Goal: Information Seeking & Learning: Learn about a topic

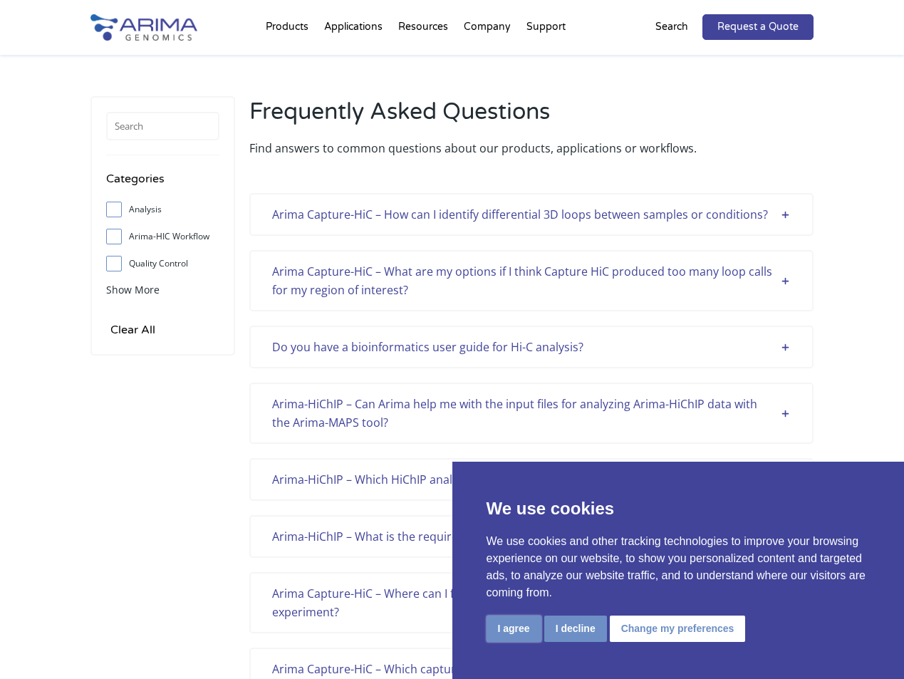
click at [509, 632] on button "I agree" at bounding box center [513, 628] width 55 height 26
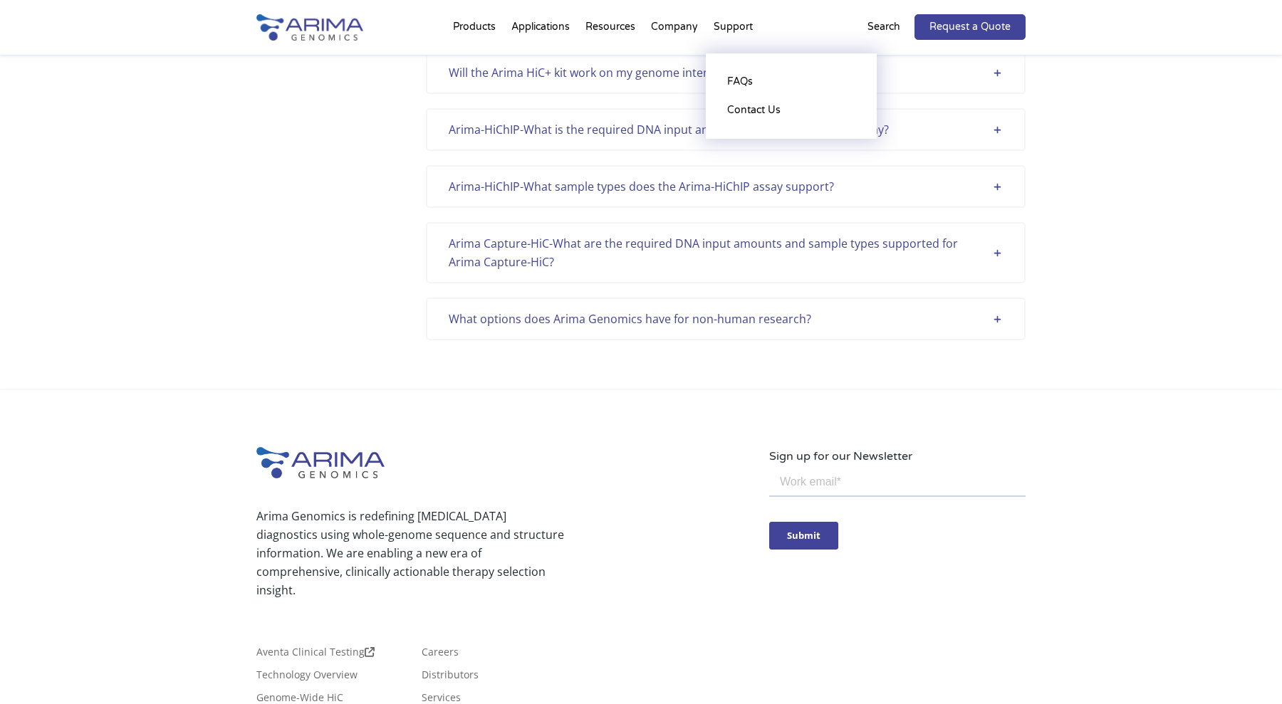
scroll to position [572, 0]
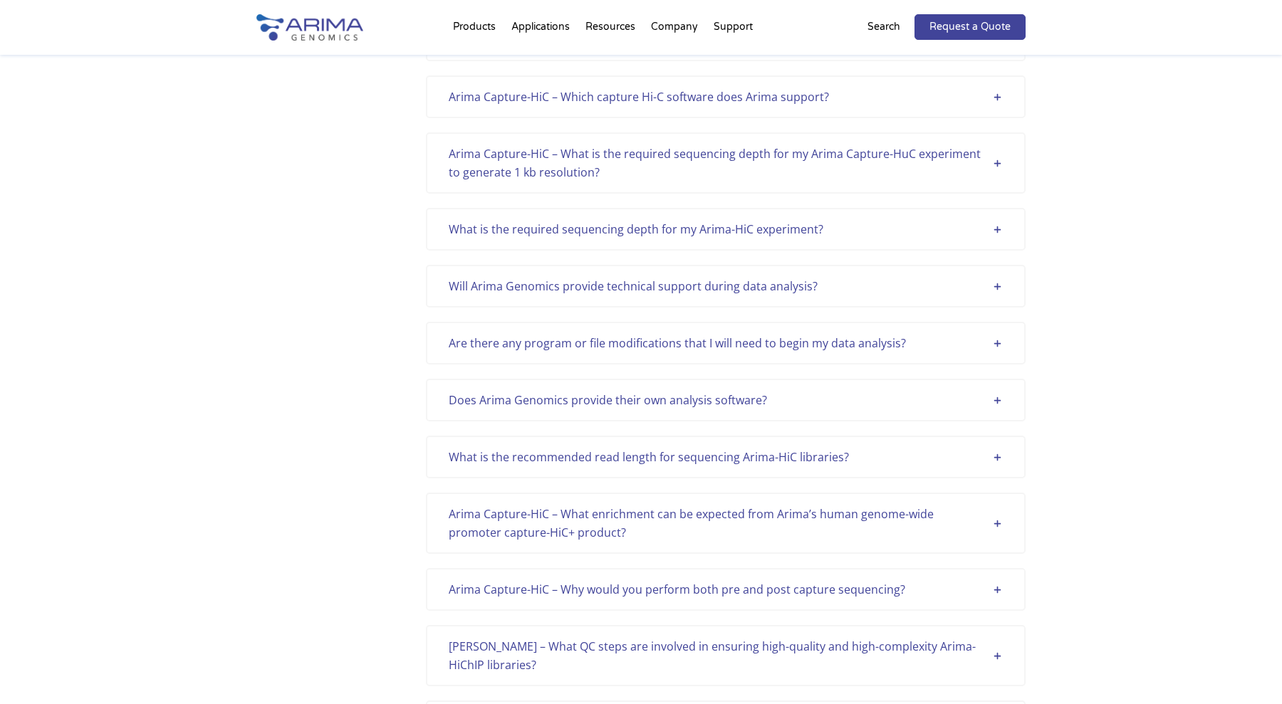
click at [903, 101] on div "Arima Capture-HiC – Which capture Hi-C software does Arima support?" at bounding box center [726, 97] width 554 height 19
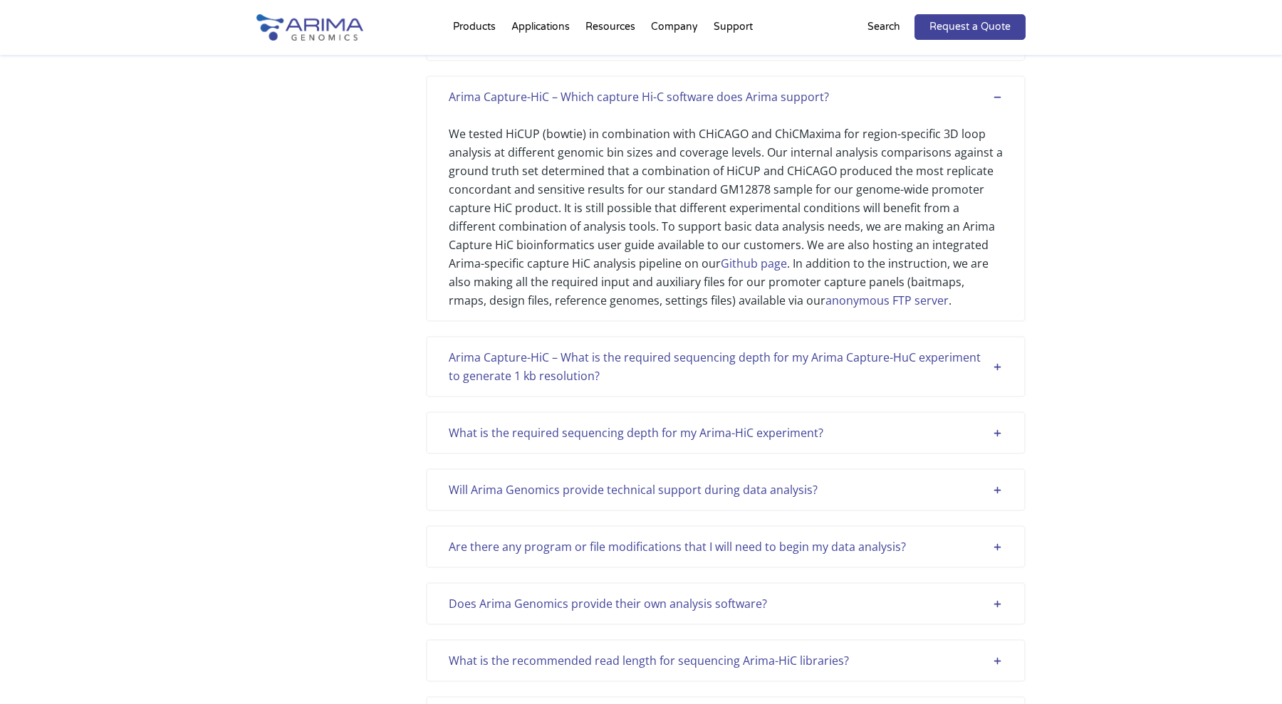
click at [903, 101] on div "Arima Capture-HiC – Which capture Hi-C software does Arima support?" at bounding box center [726, 97] width 554 height 19
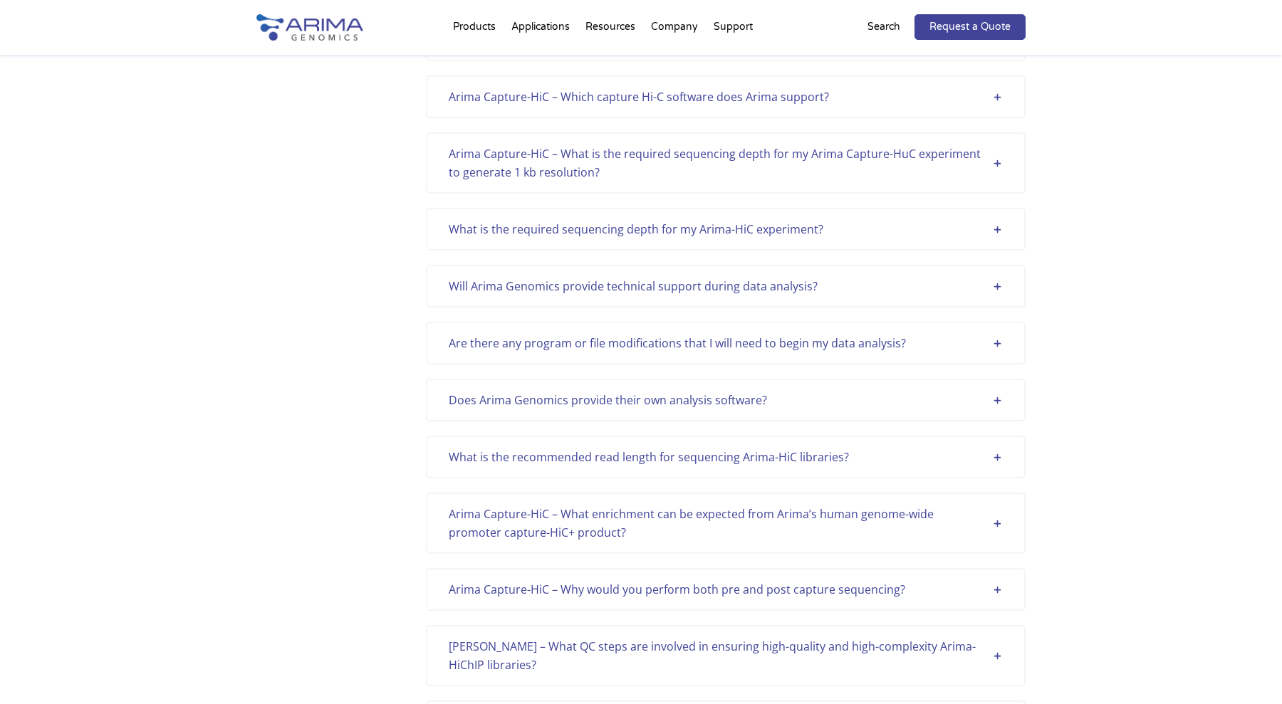
click at [903, 101] on div "Arima Capture-HiC – Which capture Hi-C software does Arima support?" at bounding box center [726, 97] width 554 height 19
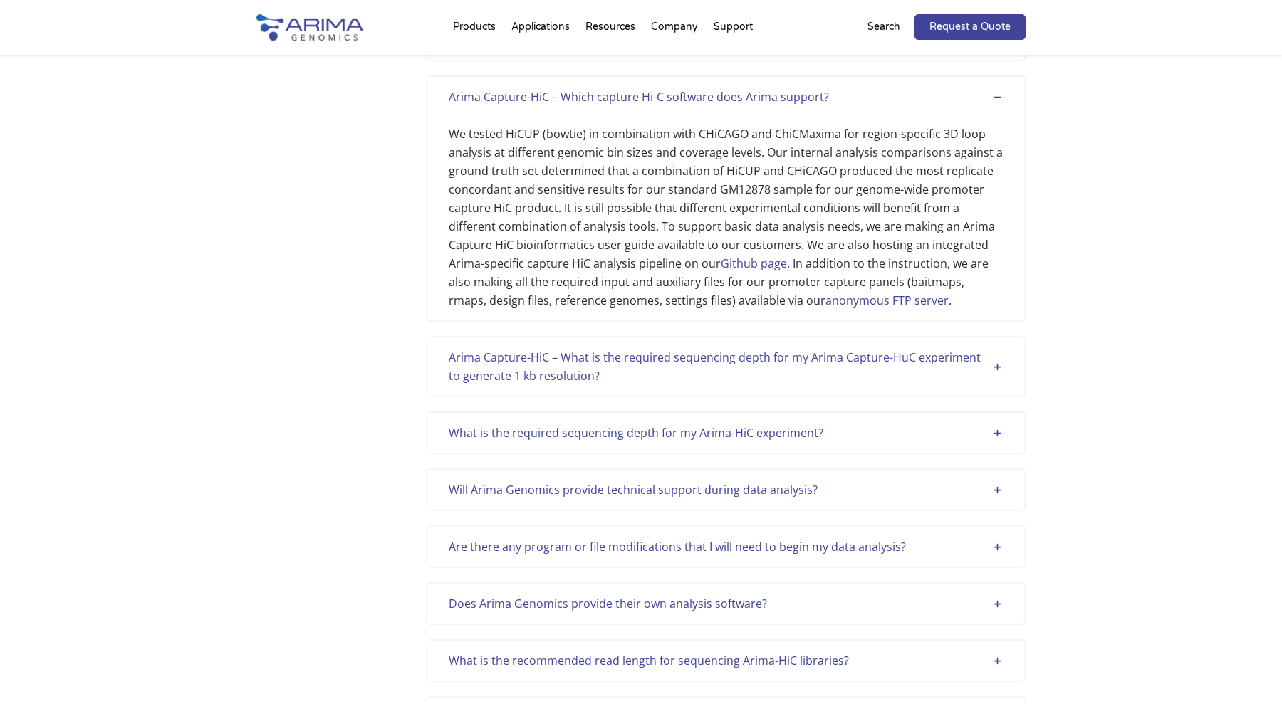
click at [741, 192] on div "We tested HiCUP (bowtie) in combination with CHiCAGO and ChiCMaxima for region-…" at bounding box center [726, 208] width 554 height 204
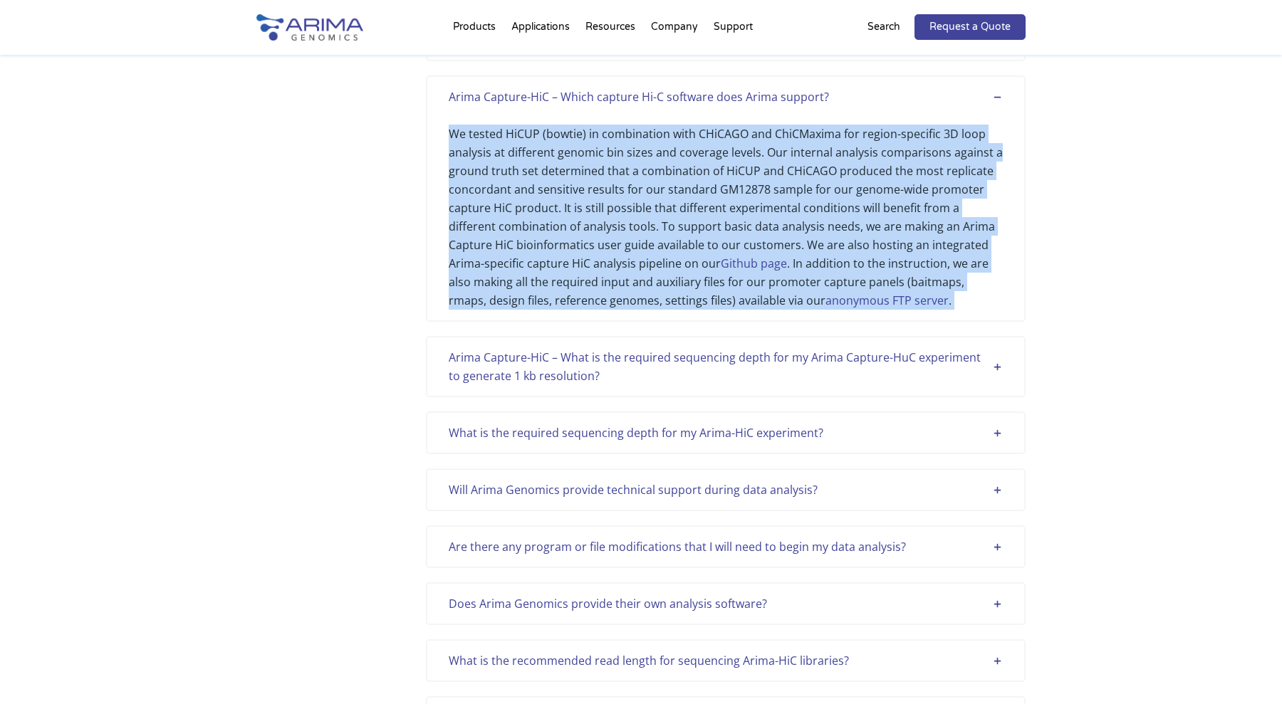
click at [741, 192] on div "We tested HiCUP (bowtie) in combination with CHiCAGO and ChiCMaxima for region-…" at bounding box center [726, 208] width 554 height 204
click at [759, 226] on div "We tested HiCUP (bowtie) in combination with CHiCAGO and ChiCMaxima for region-…" at bounding box center [726, 208] width 554 height 204
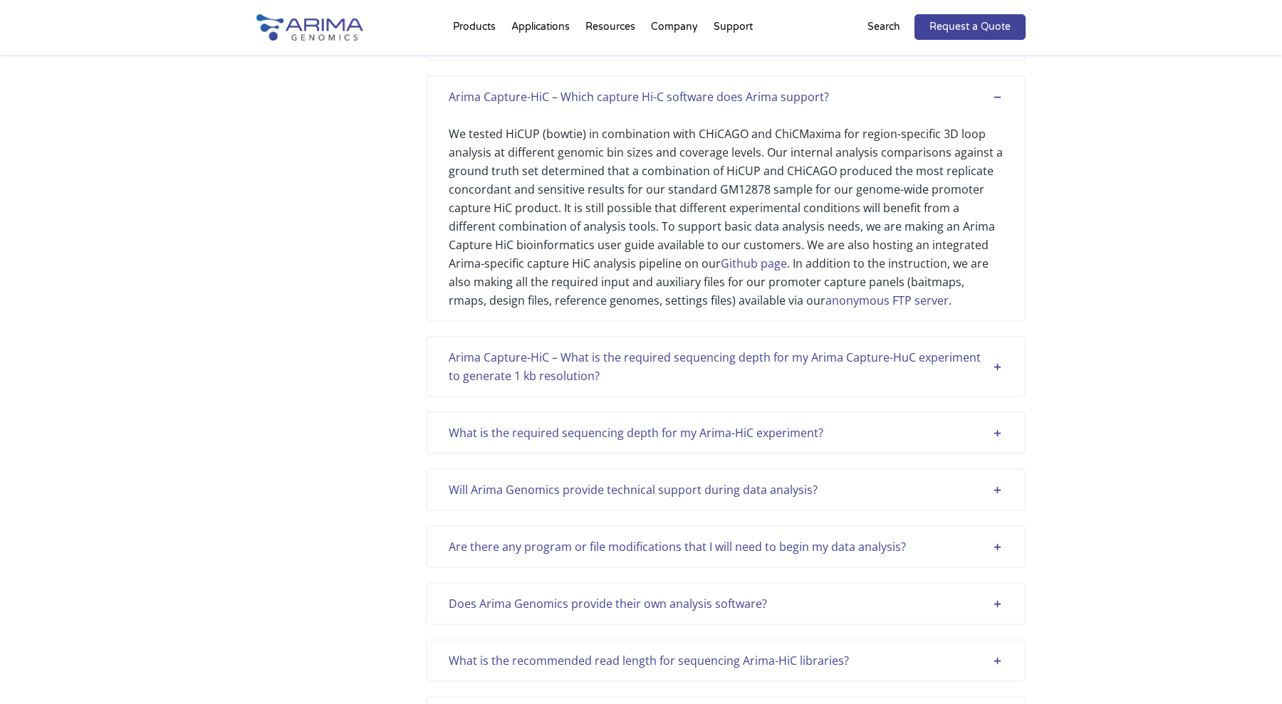
click at [721, 268] on link "Github page" at bounding box center [754, 264] width 66 height 16
click at [903, 496] on div "Will Arima Genomics provide technical support during data analysis?" at bounding box center [726, 490] width 554 height 19
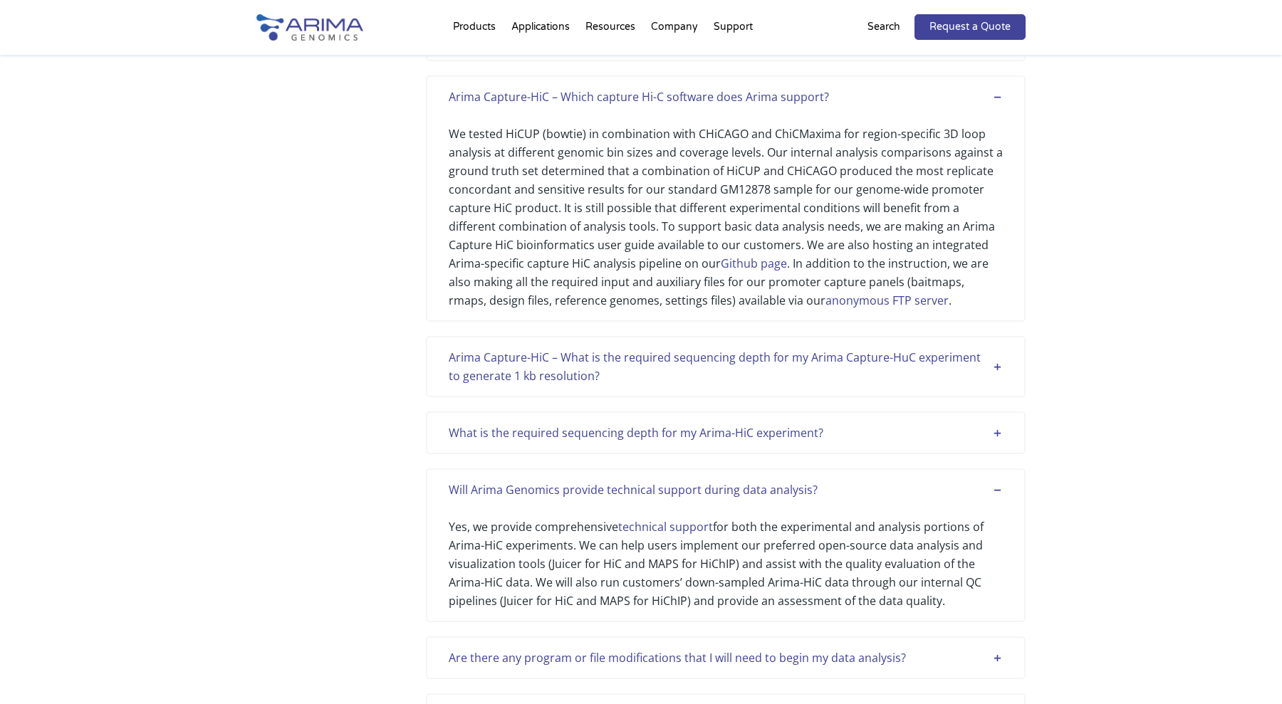
click at [790, 522] on div "Yes, we provide comprehensive technical support for both the experimental and a…" at bounding box center [726, 554] width 554 height 111
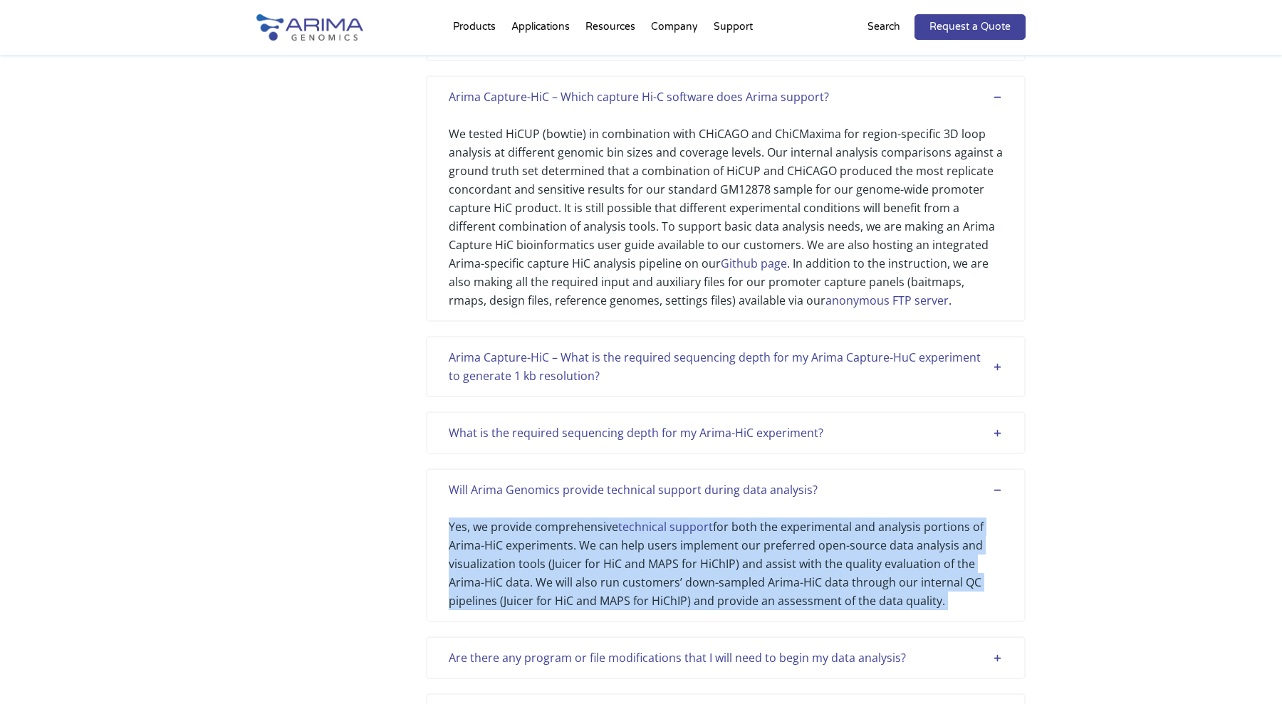
click at [790, 522] on div "Yes, we provide comprehensive technical support for both the experimental and a…" at bounding box center [726, 554] width 554 height 111
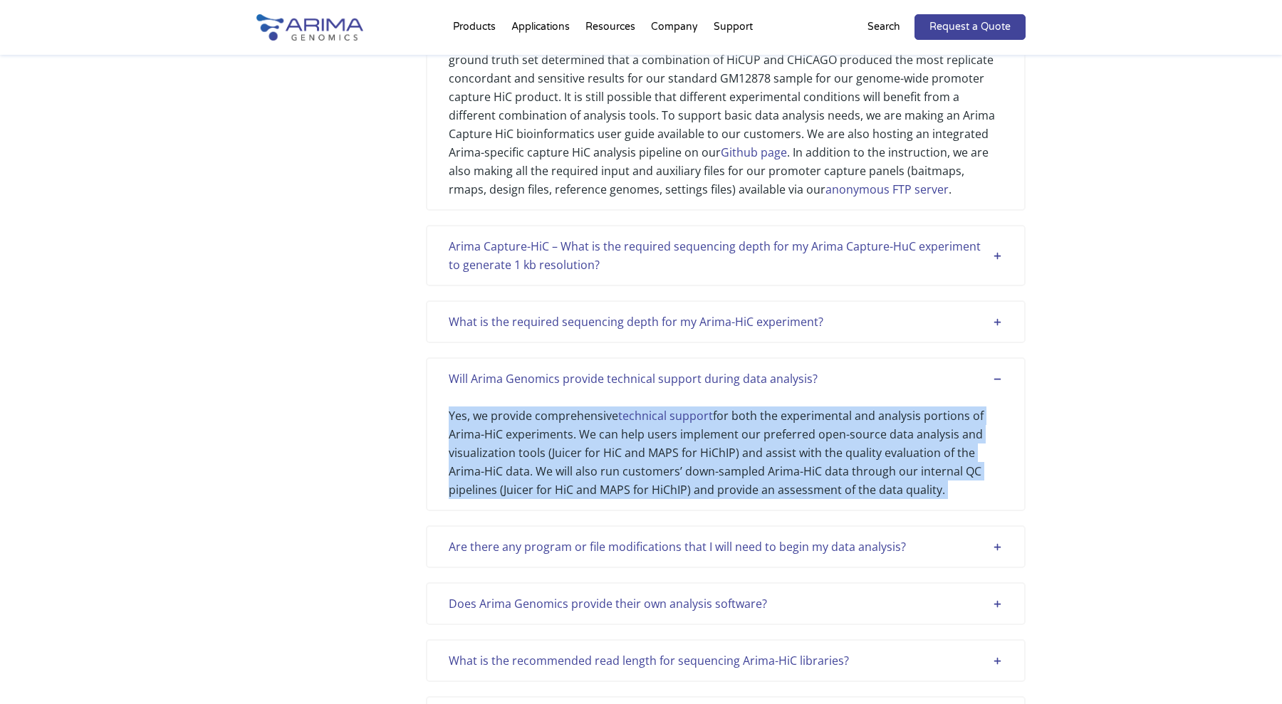
scroll to position [686, 0]
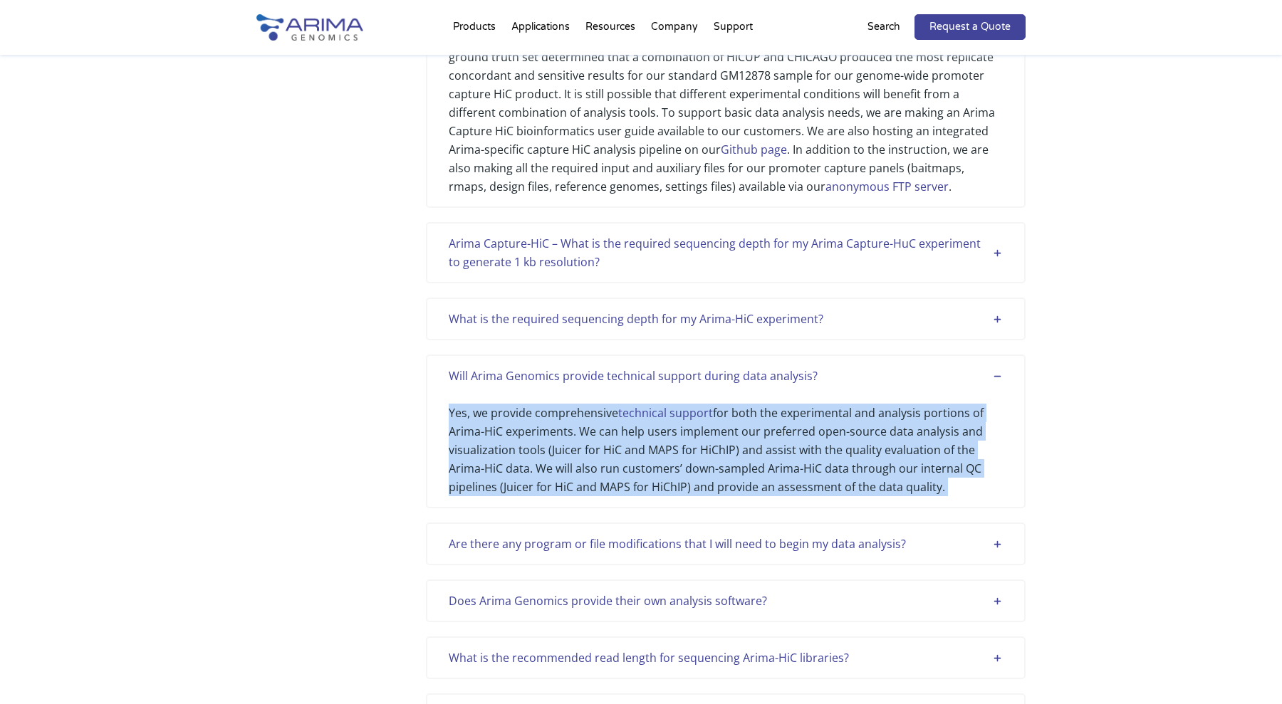
click at [826, 486] on div "Yes, we provide comprehensive technical support for both the experimental and a…" at bounding box center [726, 440] width 554 height 111
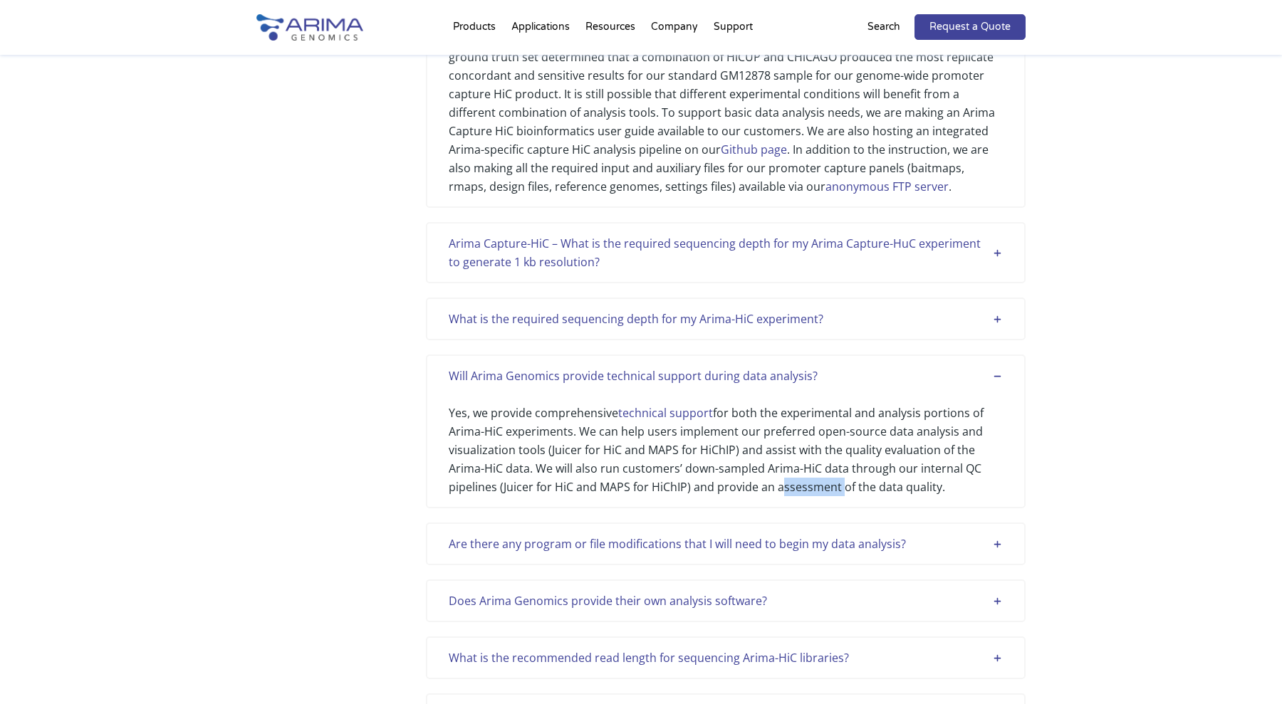
click at [826, 486] on div "Yes, we provide comprehensive technical support for both the experimental and a…" at bounding box center [726, 440] width 554 height 111
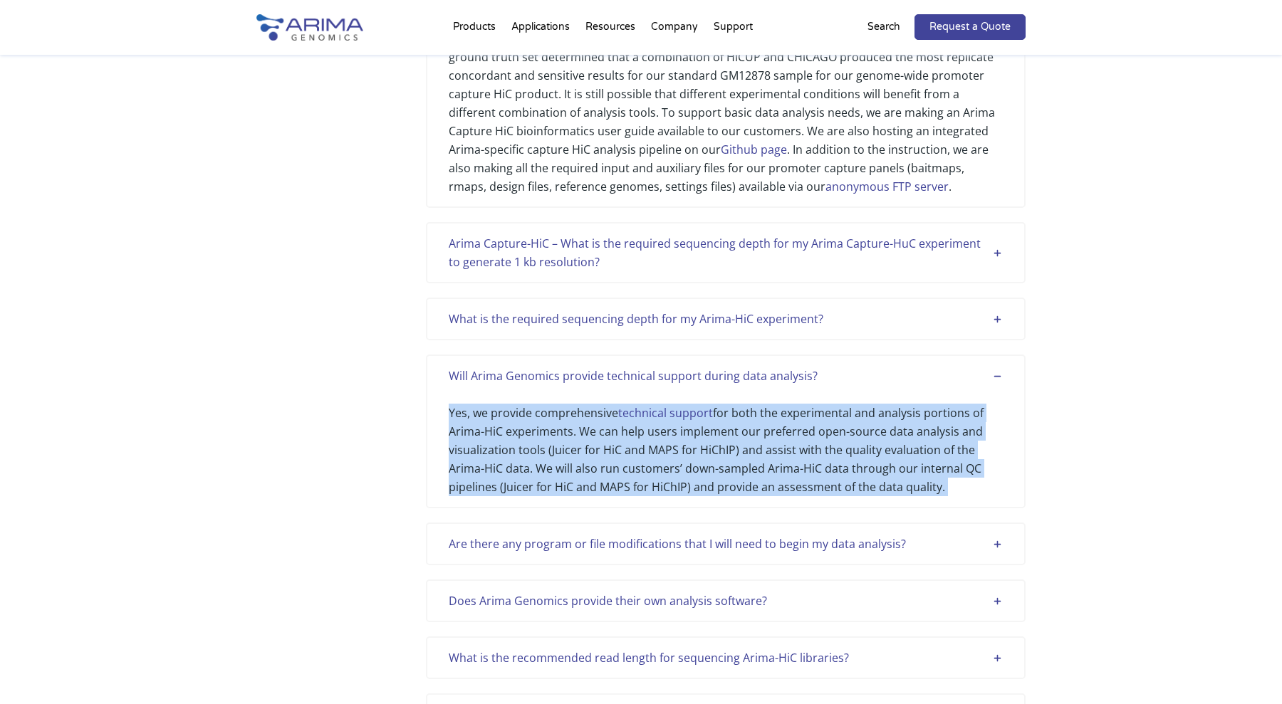
click at [826, 486] on div "Yes, we provide comprehensive technical support for both the experimental and a…" at bounding box center [726, 440] width 554 height 111
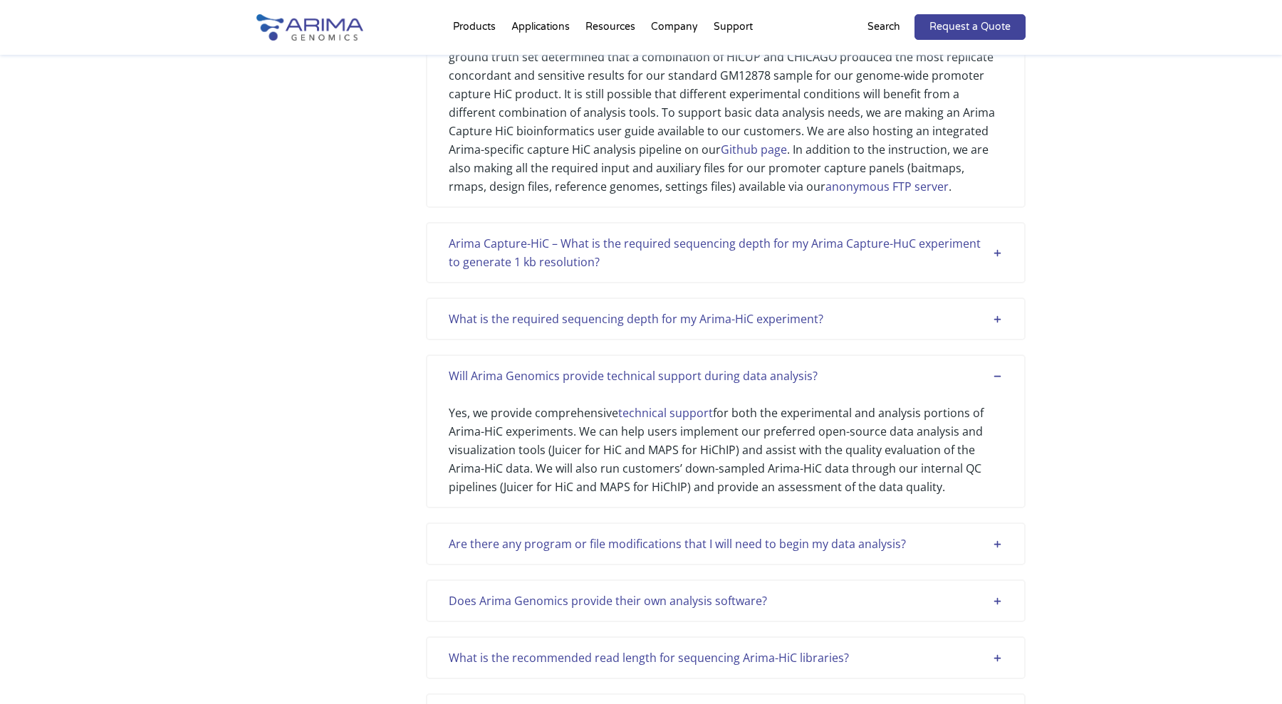
click at [746, 491] on div "Yes, we provide comprehensive technical support for both the experimental and a…" at bounding box center [726, 440] width 554 height 111
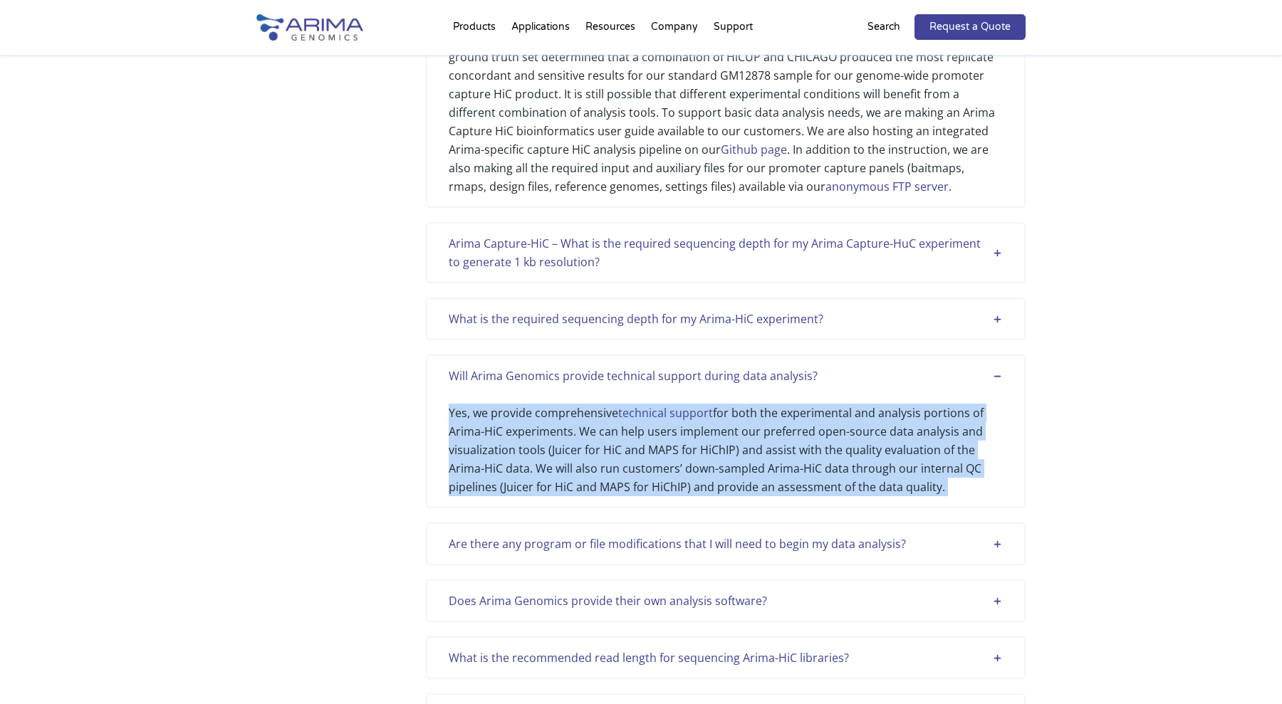
click at [746, 491] on div "Yes, we provide comprehensive technical support for both the experimental and a…" at bounding box center [726, 440] width 554 height 111
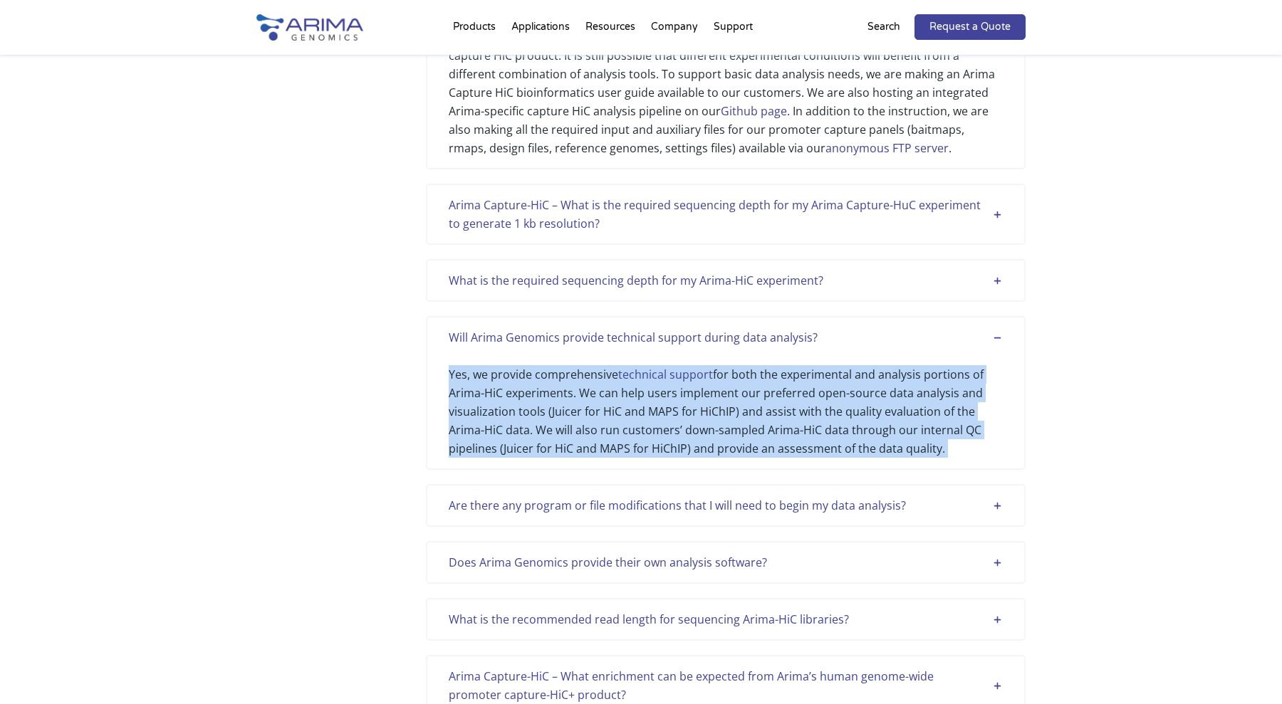
scroll to position [741, 0]
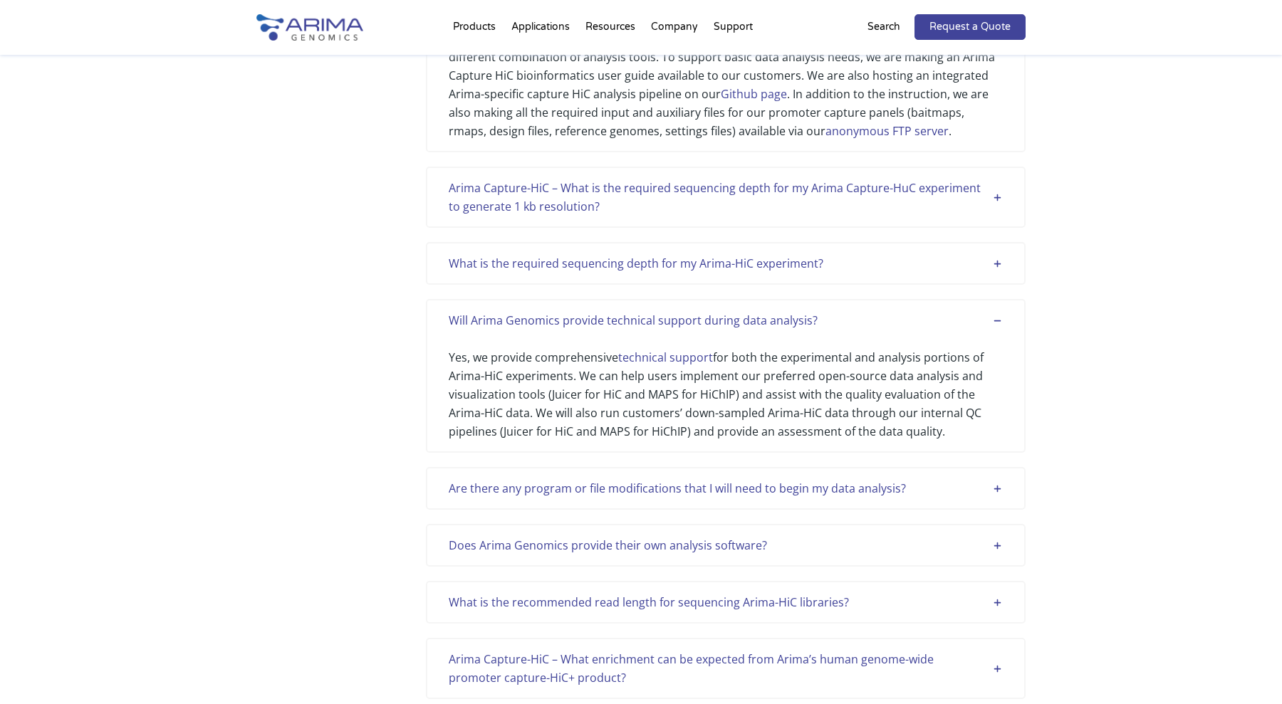
click at [903, 477] on div "Are there any program or file modifications that I will need to begin my data a…" at bounding box center [726, 488] width 600 height 43
click at [903, 495] on div "Are there any program or file modifications that I will need to begin my data a…" at bounding box center [726, 488] width 600 height 43
click at [903, 493] on div "Are there any program or file modifications that I will need to begin my data a…" at bounding box center [726, 488] width 554 height 19
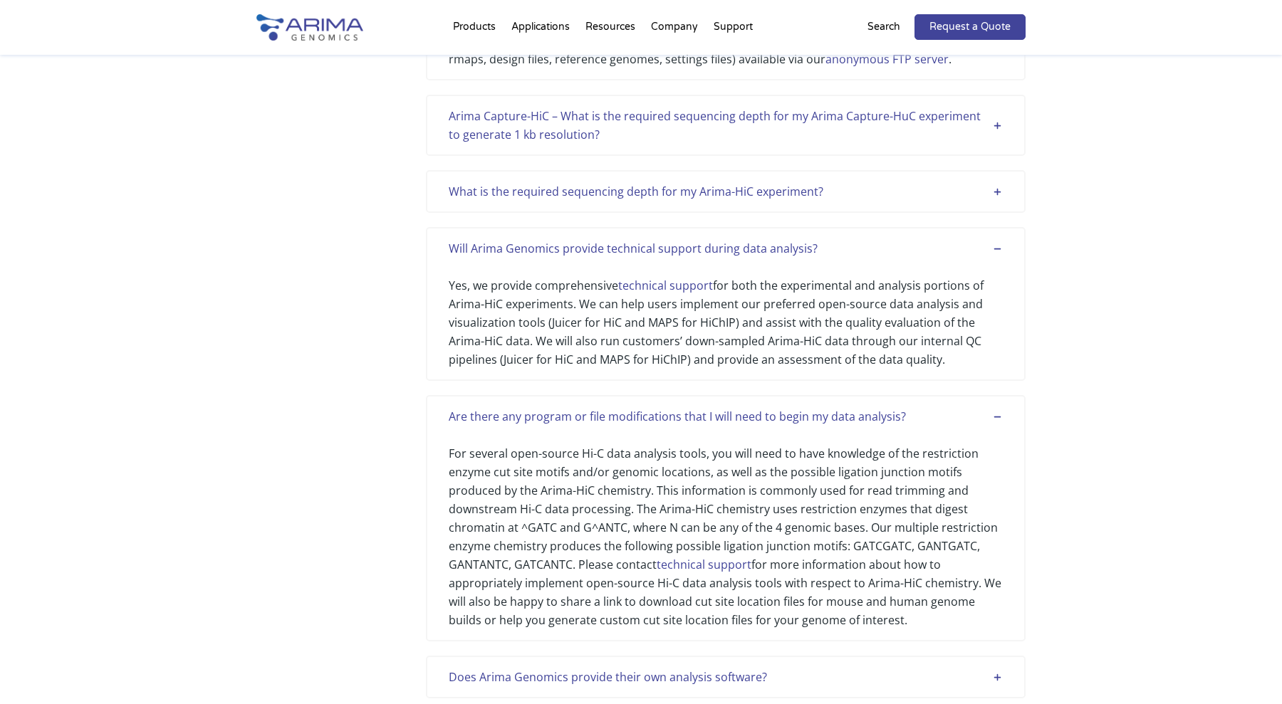
scroll to position [814, 0]
click at [899, 530] on div "For several open-source Hi-C data analysis tools, you will need to have knowled…" at bounding box center [726, 527] width 554 height 204
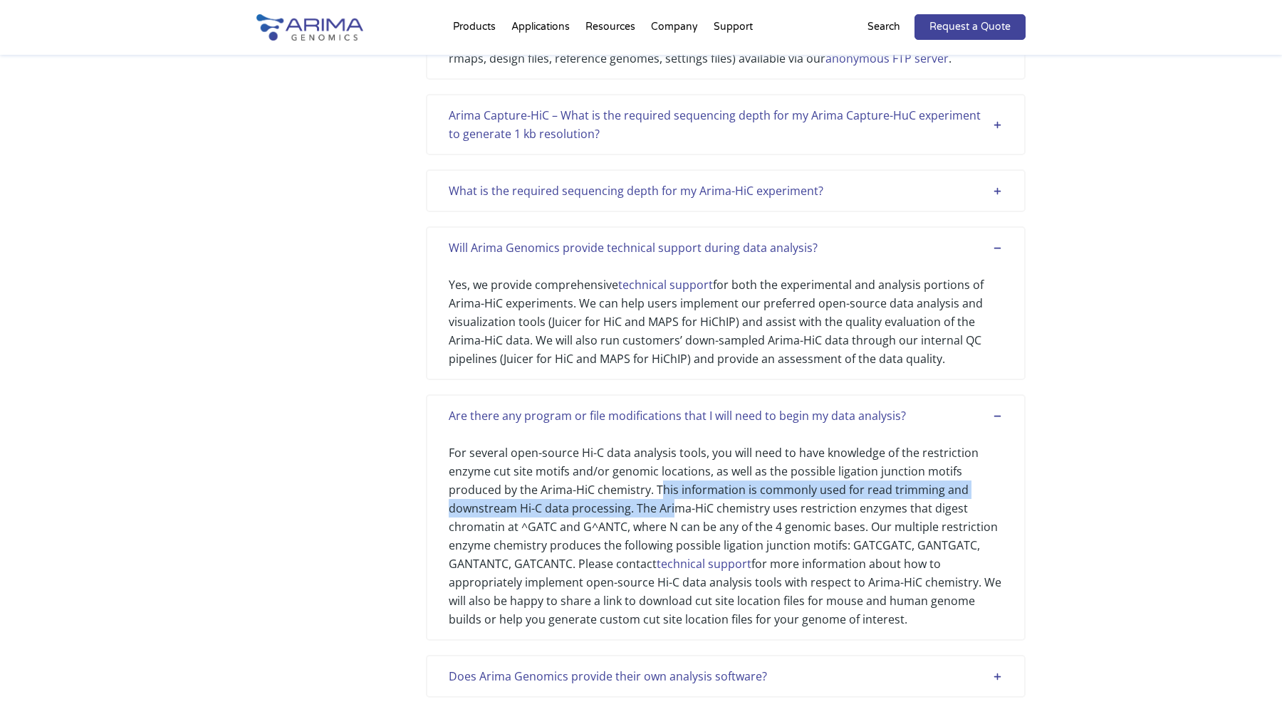
drag, startPoint x: 659, startPoint y: 491, endPoint x: 670, endPoint y: 508, distance: 20.8
click at [670, 508] on div "For several open-source Hi-C data analysis tools, you will need to have knowled…" at bounding box center [726, 527] width 554 height 204
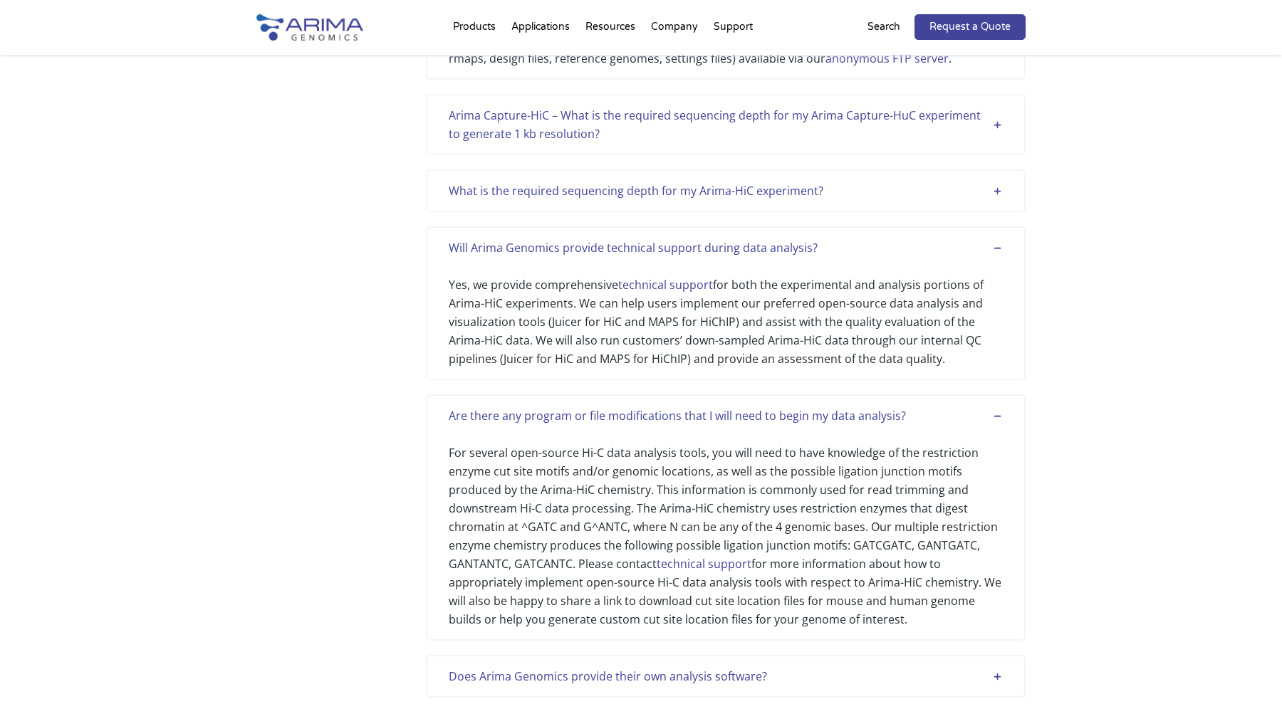
click at [641, 510] on div "For several open-source Hi-C data analysis tools, you will need to have knowled…" at bounding box center [726, 527] width 554 height 204
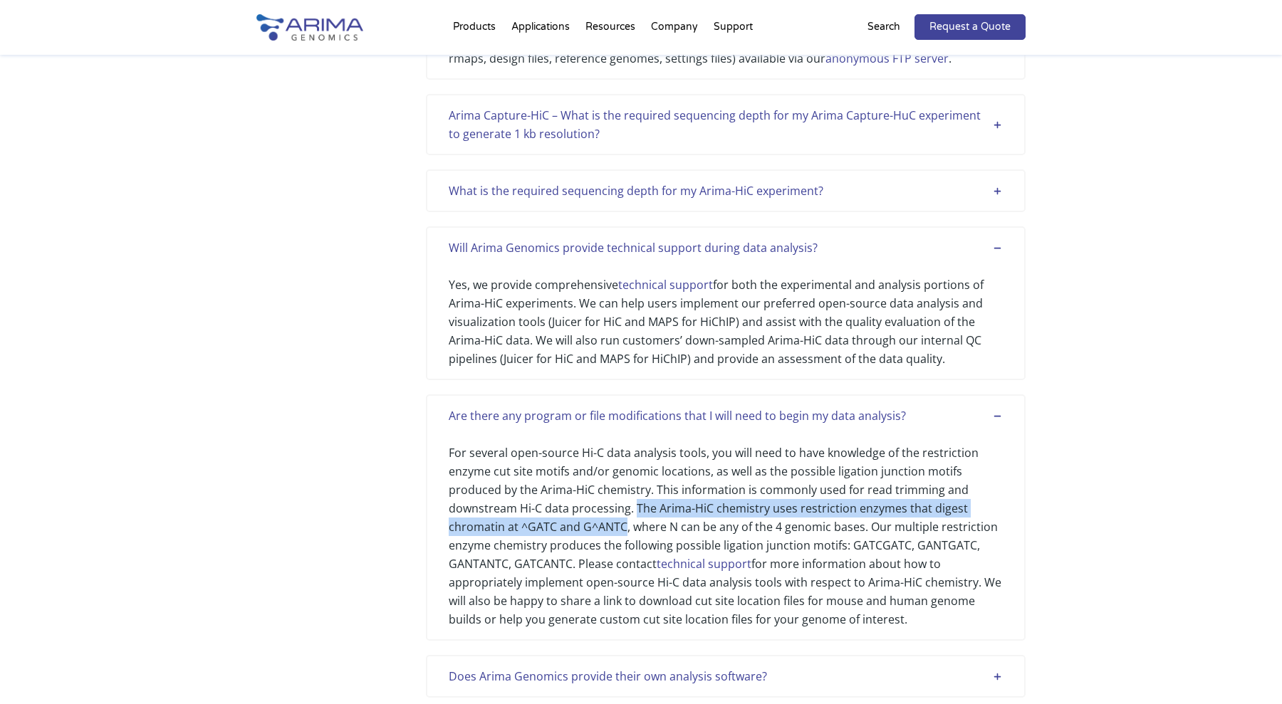
drag, startPoint x: 641, startPoint y: 510, endPoint x: 606, endPoint y: 528, distance: 39.5
click at [607, 528] on div "For several open-source Hi-C data analysis tools, you will need to have knowled…" at bounding box center [726, 527] width 554 height 204
click at [606, 528] on div "For several open-source Hi-C data analysis tools, you will need to have knowled…" at bounding box center [726, 527] width 554 height 204
drag, startPoint x: 606, startPoint y: 528, endPoint x: 545, endPoint y: 528, distance: 61.2
click at [545, 528] on div "For several open-source Hi-C data analysis tools, you will need to have knowled…" at bounding box center [726, 527] width 554 height 204
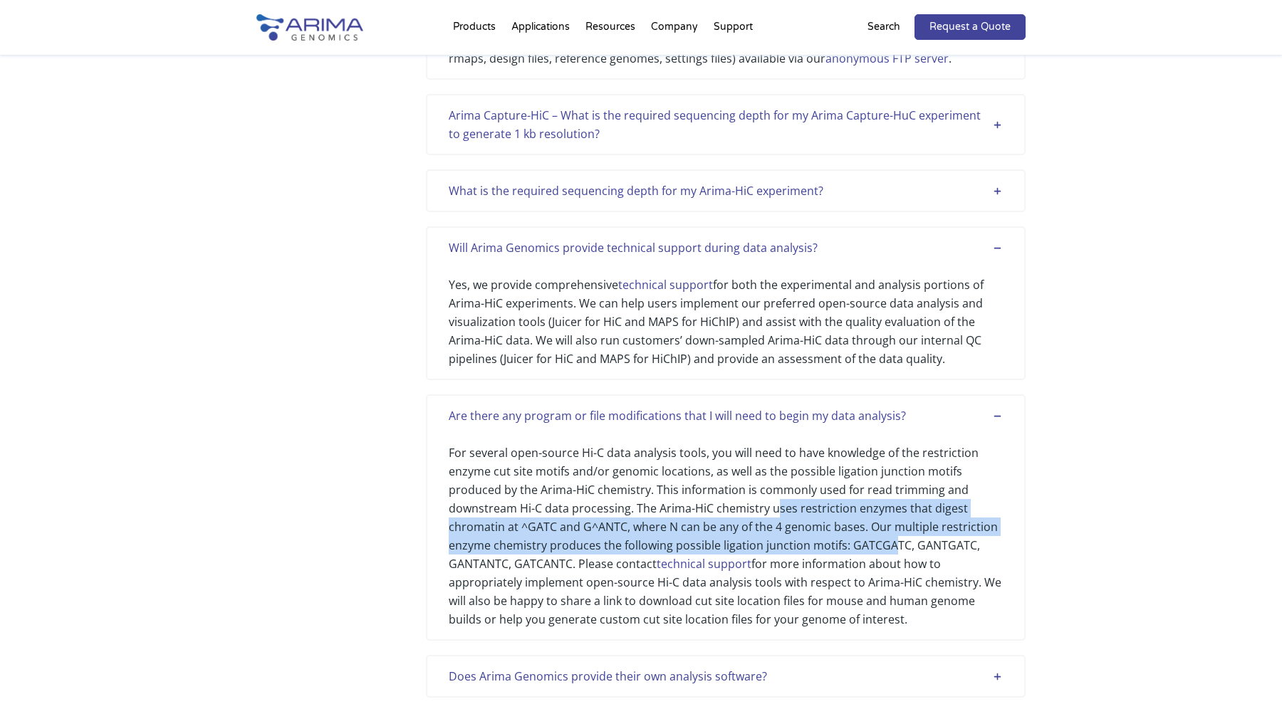
drag, startPoint x: 773, startPoint y: 514, endPoint x: 889, endPoint y: 548, distance: 121.0
click at [889, 548] on div "For several open-source Hi-C data analysis tools, you will need to have knowled…" at bounding box center [726, 527] width 554 height 204
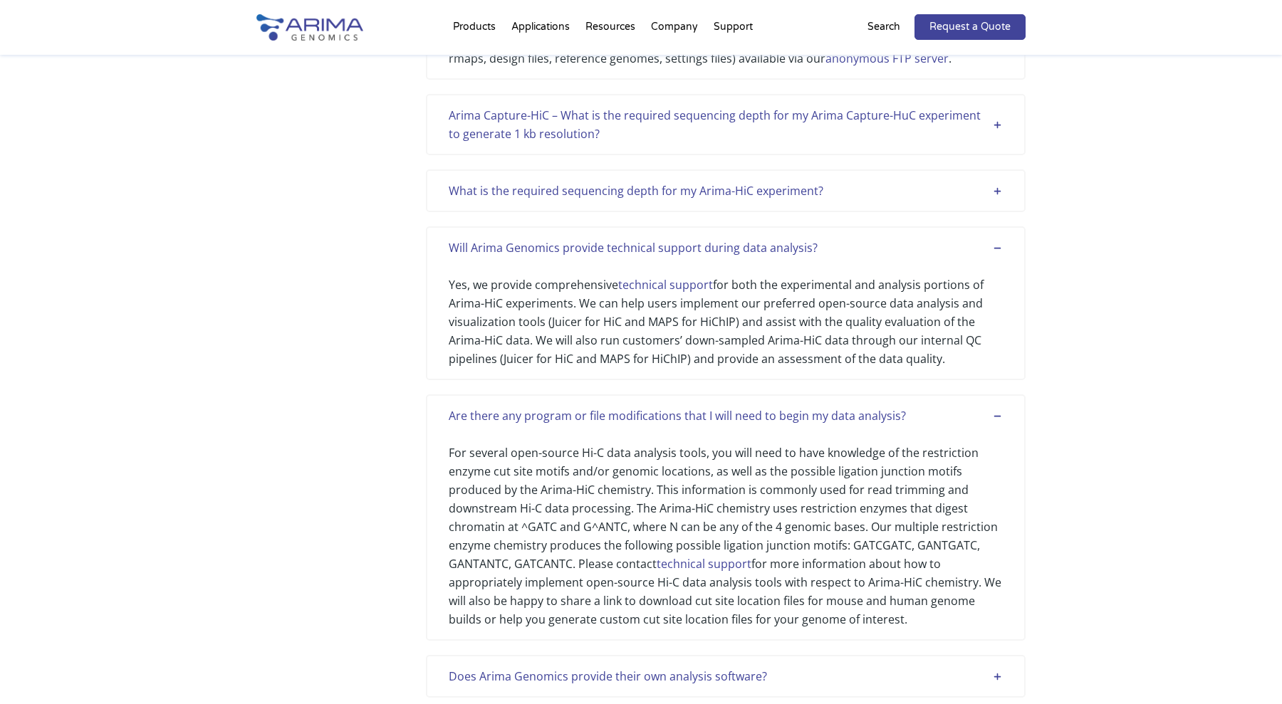
click at [903, 525] on div "For several open-source Hi-C data analysis tools, you will need to have knowled…" at bounding box center [726, 527] width 554 height 204
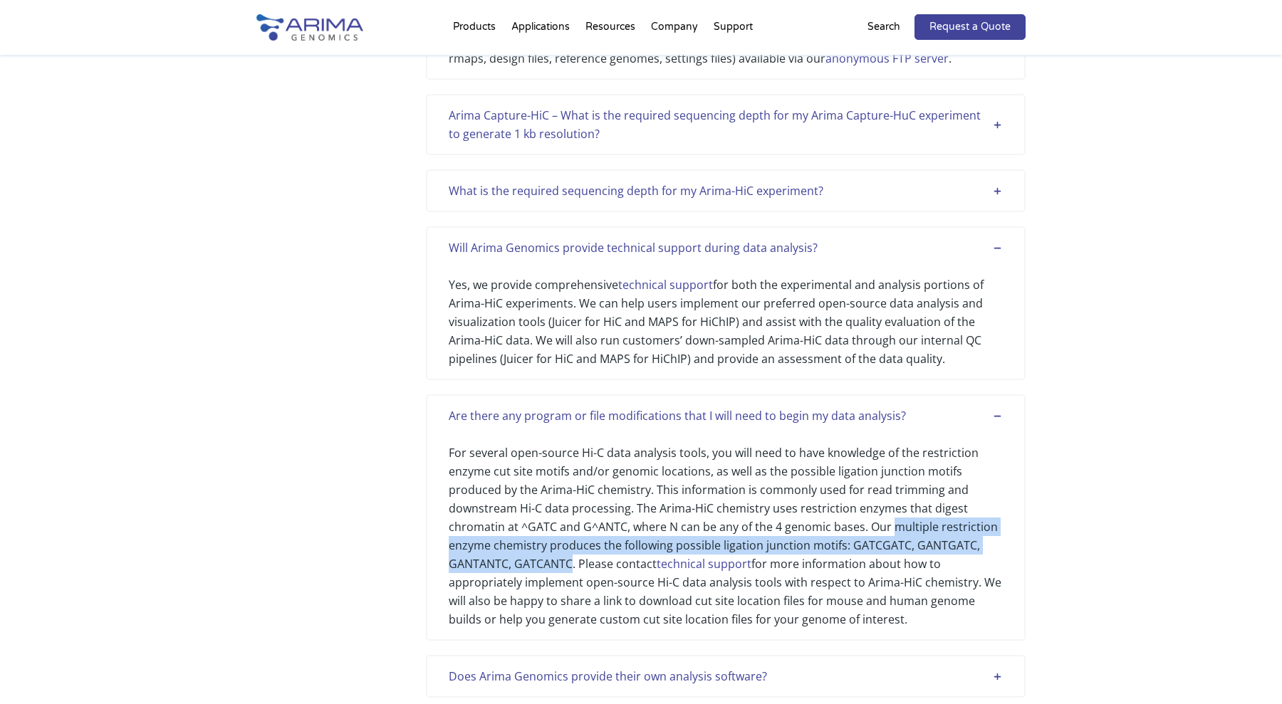
drag, startPoint x: 919, startPoint y: 525, endPoint x: 518, endPoint y: 568, distance: 403.2
click at [518, 568] on div "For several open-source Hi-C data analysis tools, you will need to have knowled…" at bounding box center [726, 527] width 554 height 204
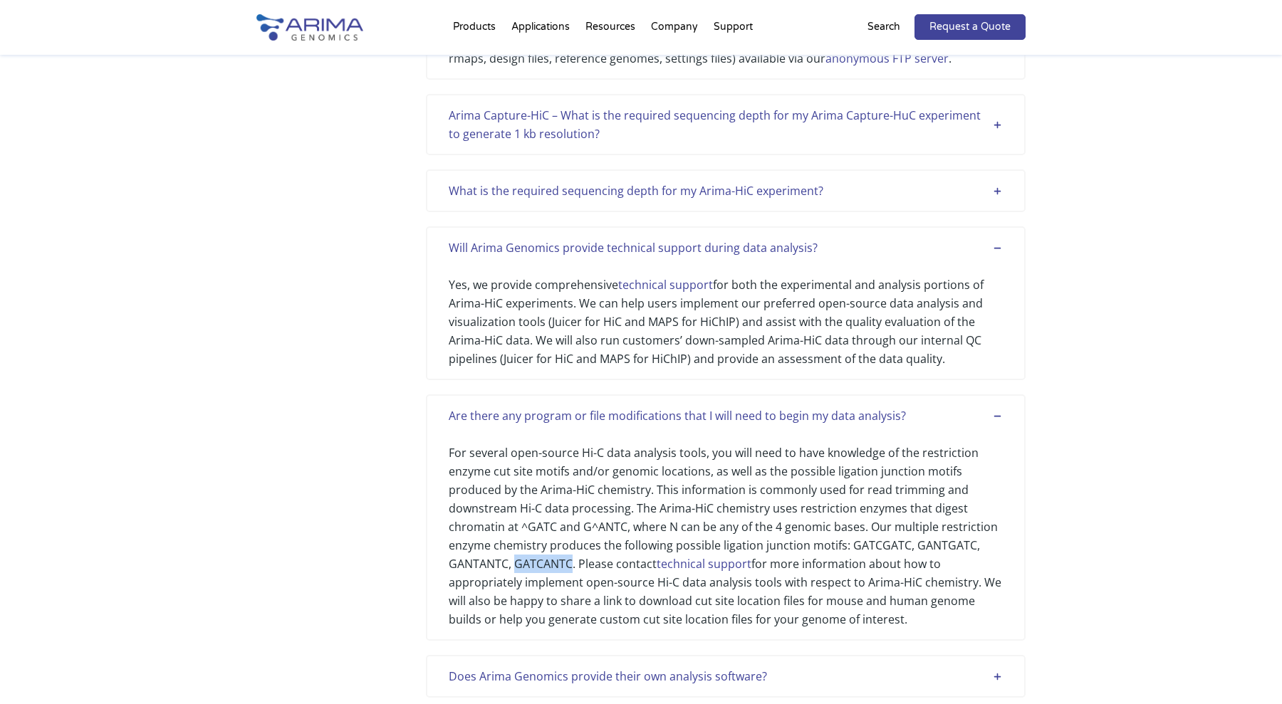
click at [518, 568] on div "For several open-source Hi-C data analysis tools, you will need to have knowled…" at bounding box center [726, 527] width 554 height 204
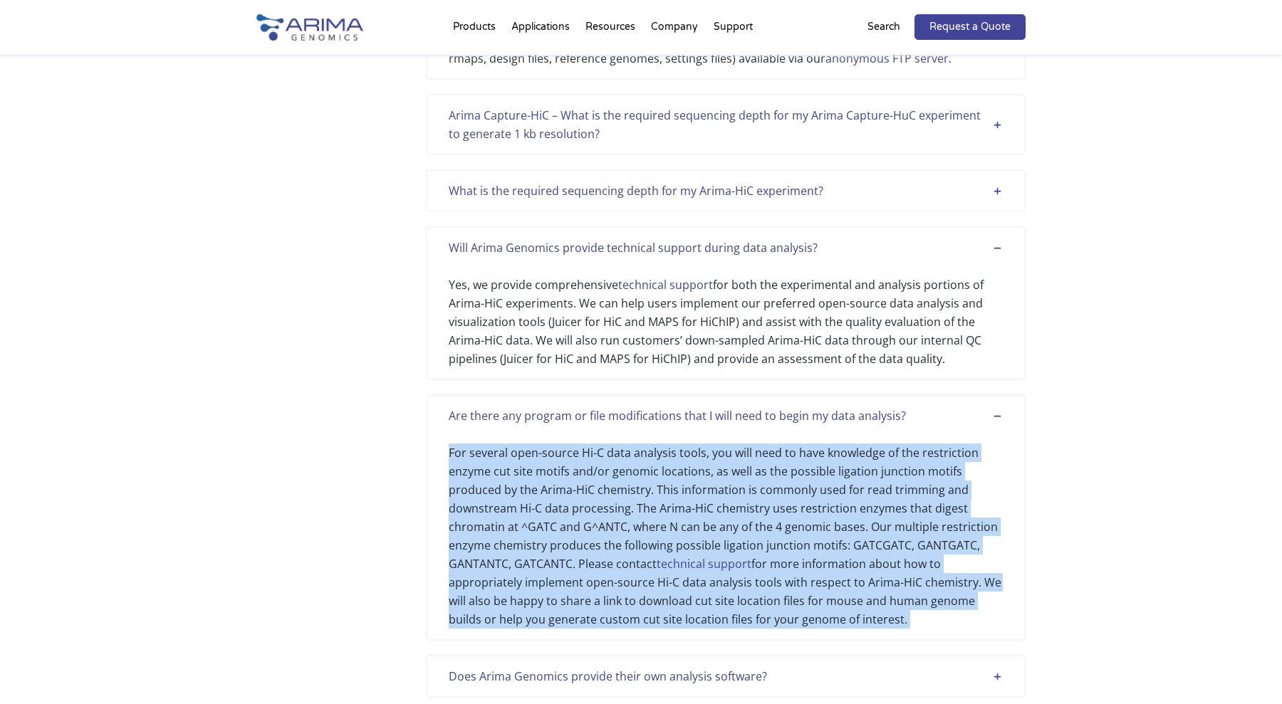
click at [518, 568] on div "For several open-source Hi-C data analysis tools, you will need to have knowled…" at bounding box center [726, 527] width 554 height 204
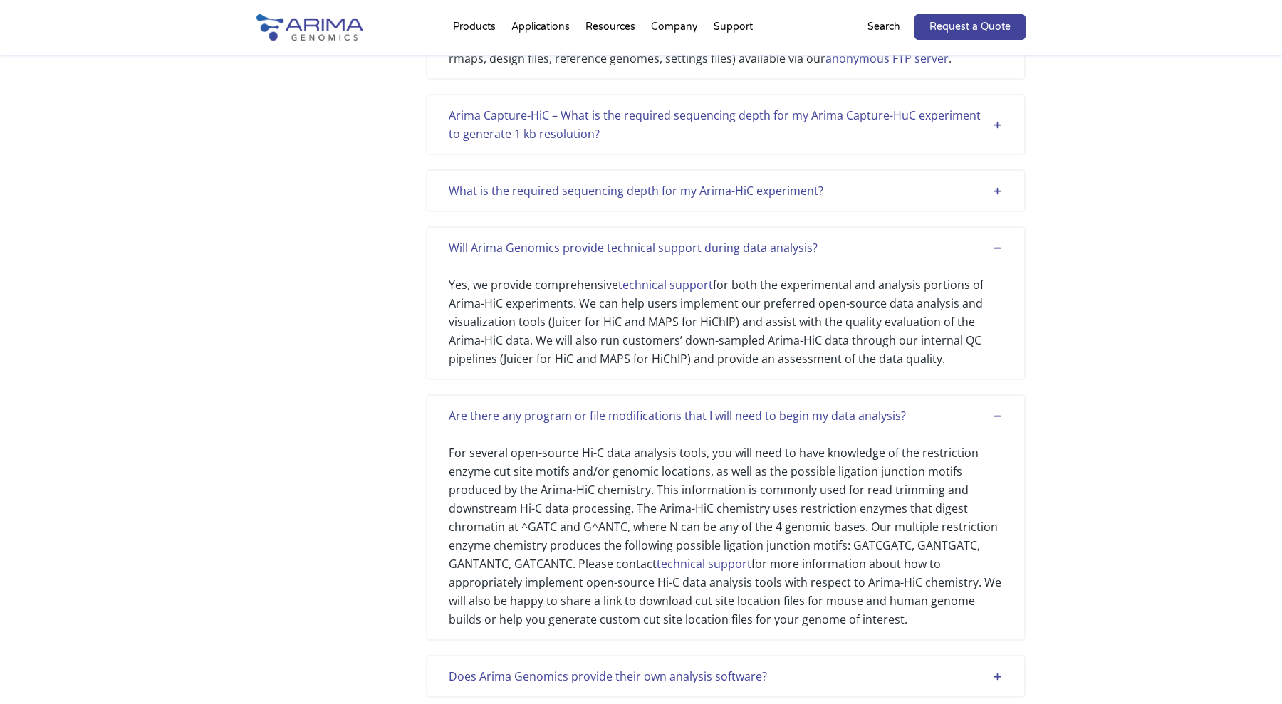
click at [842, 556] on div "For several open-source Hi-C data analysis tools, you will need to have knowled…" at bounding box center [726, 527] width 554 height 204
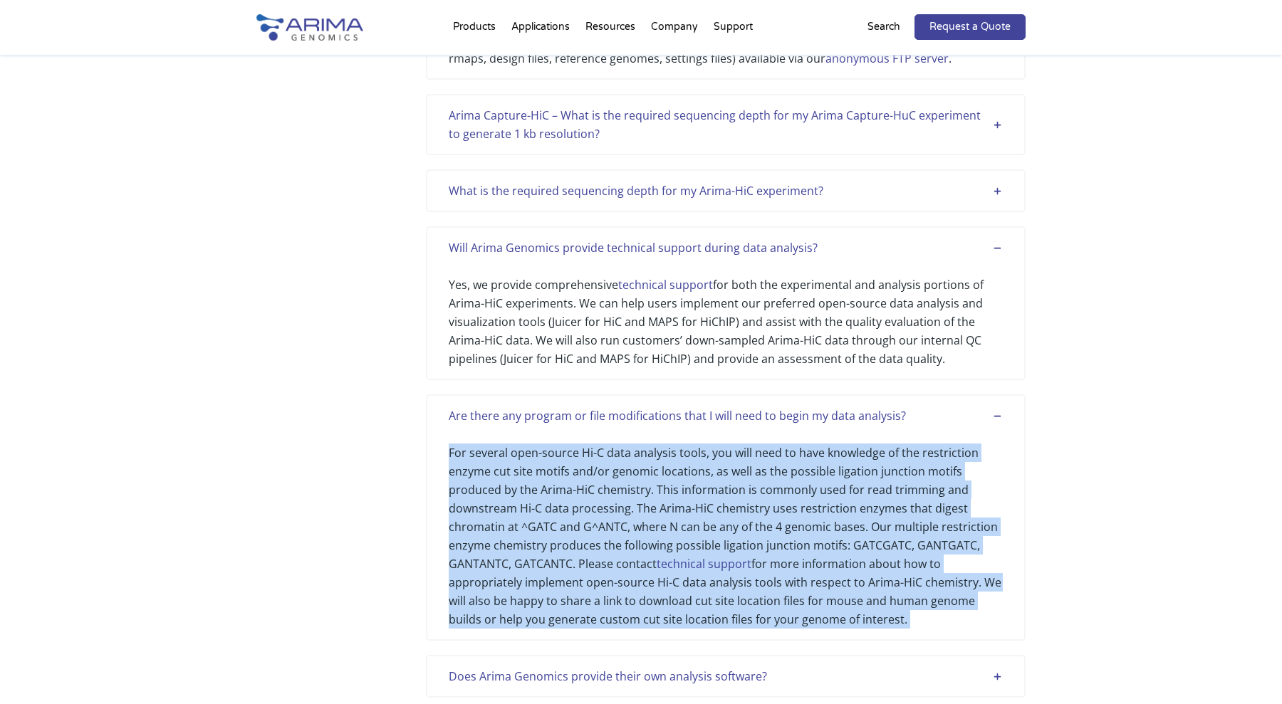
click at [842, 556] on div "For several open-source Hi-C data analysis tools, you will need to have knowled…" at bounding box center [726, 527] width 554 height 204
click at [897, 539] on div "For several open-source Hi-C data analysis tools, you will need to have knowled…" at bounding box center [726, 527] width 554 height 204
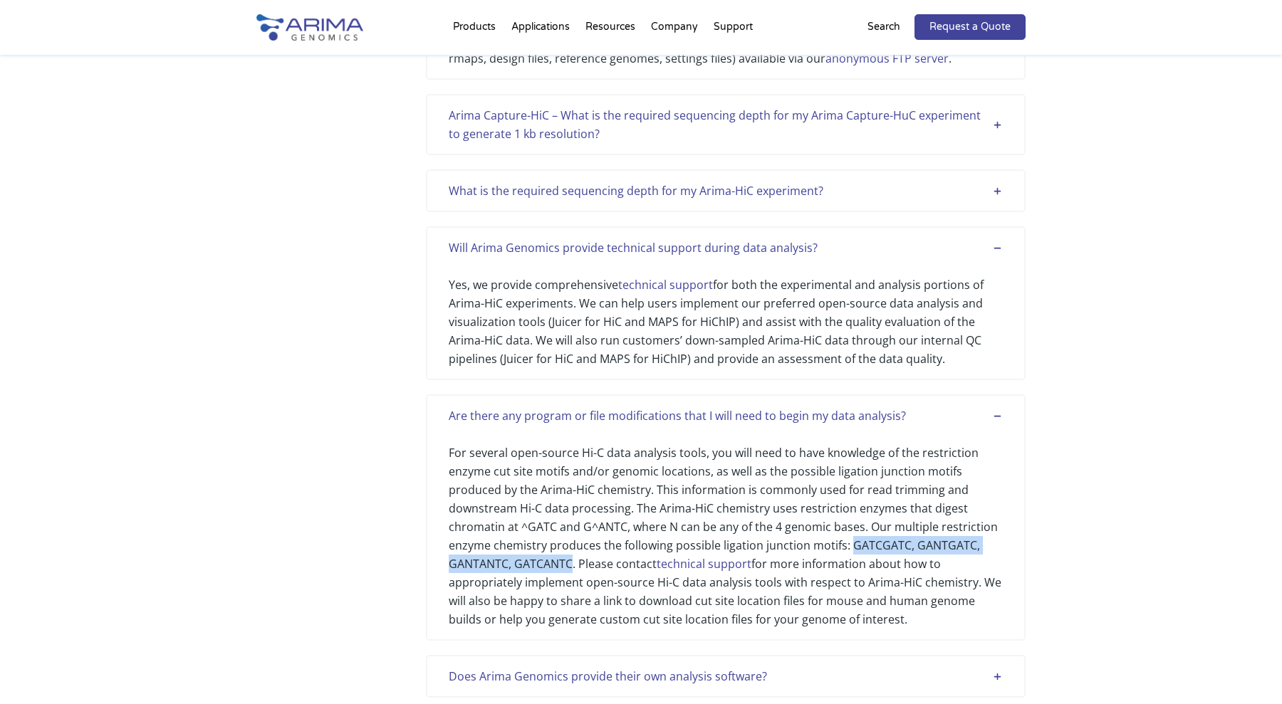
drag, startPoint x: 897, startPoint y: 539, endPoint x: 529, endPoint y: 560, distance: 368.8
click at [529, 560] on div "For several open-source Hi-C data analysis tools, you will need to have knowled…" at bounding box center [726, 527] width 554 height 204
click at [594, 560] on div "For several open-source Hi-C data analysis tools, you will need to have knowled…" at bounding box center [726, 527] width 554 height 204
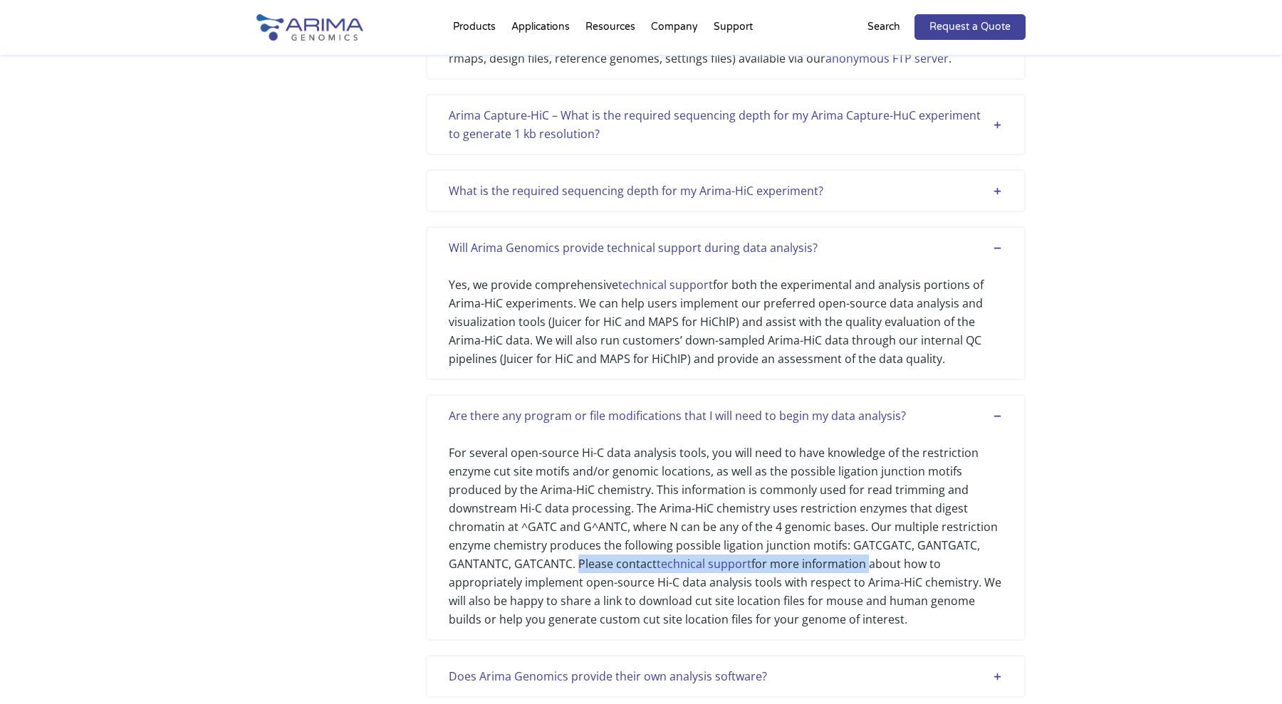
drag, startPoint x: 594, startPoint y: 560, endPoint x: 812, endPoint y: 572, distance: 218.2
click at [812, 572] on div "For several open-source Hi-C data analysis tools, you will need to have knowled…" at bounding box center [726, 527] width 554 height 204
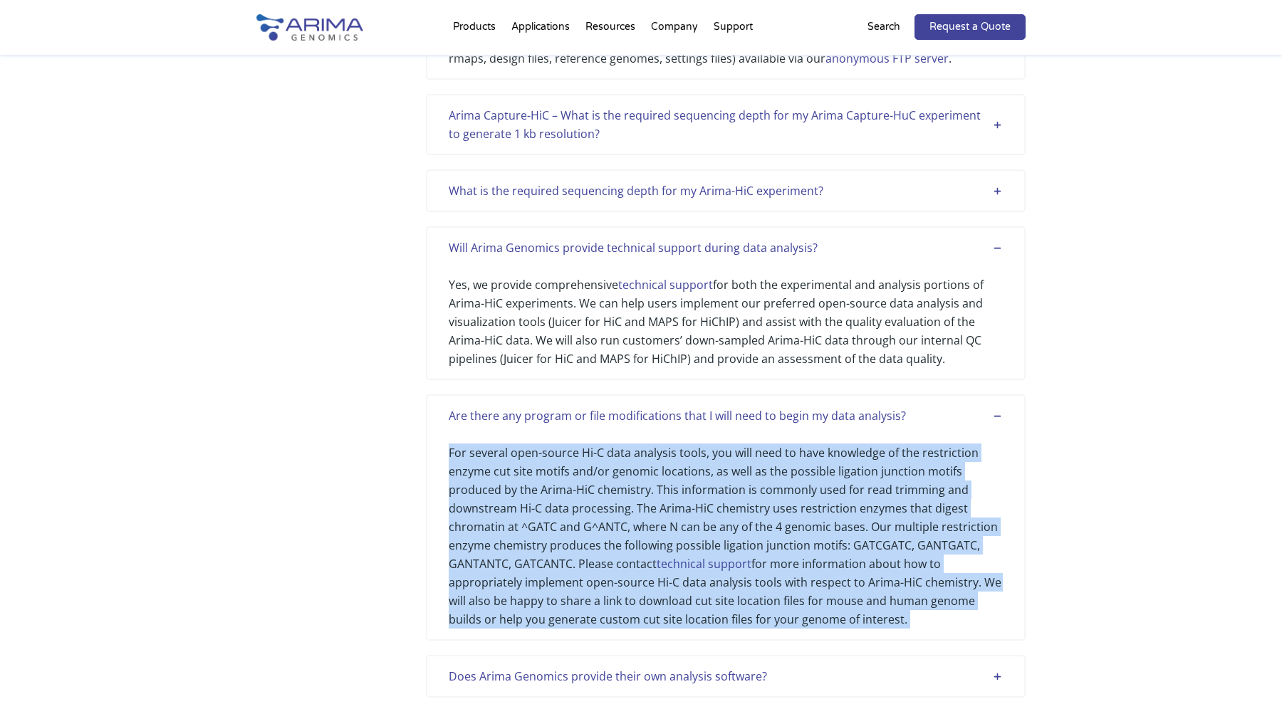
click at [812, 572] on div "For several open-source Hi-C data analysis tools, you will need to have knowled…" at bounding box center [726, 527] width 554 height 204
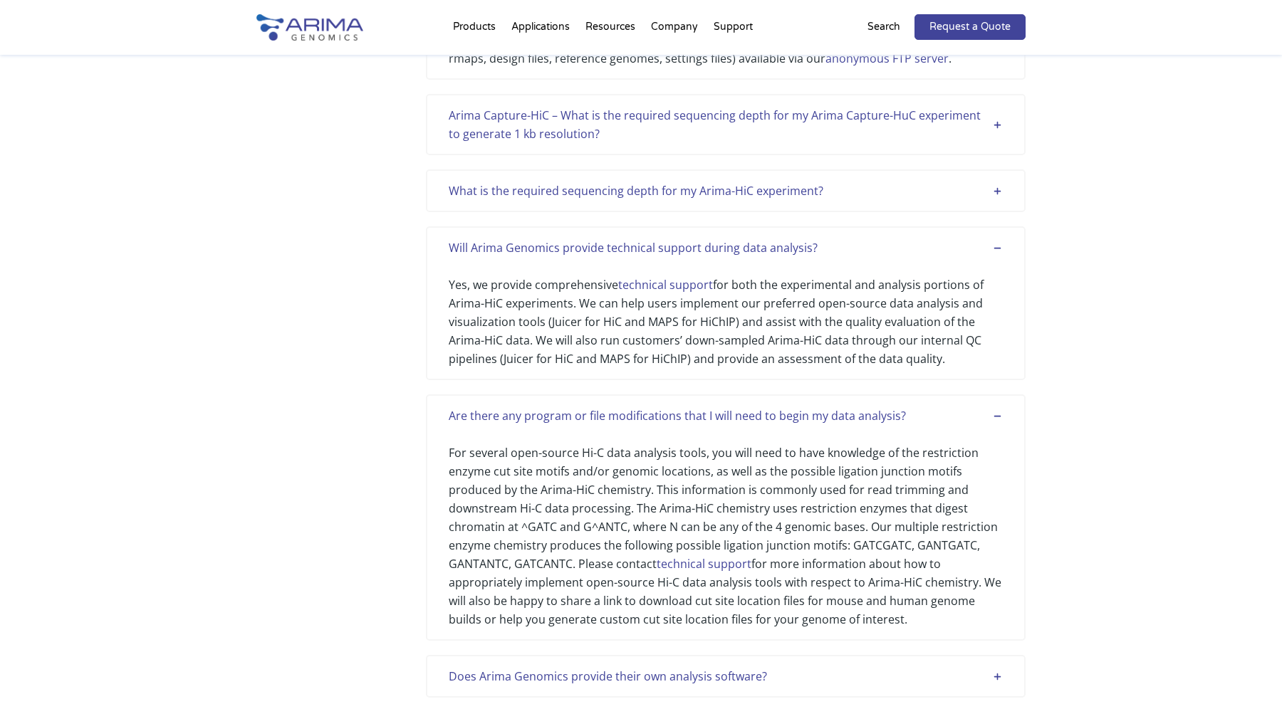
click at [573, 607] on div "For several open-source Hi-C data analysis tools, you will need to have knowled…" at bounding box center [726, 527] width 554 height 204
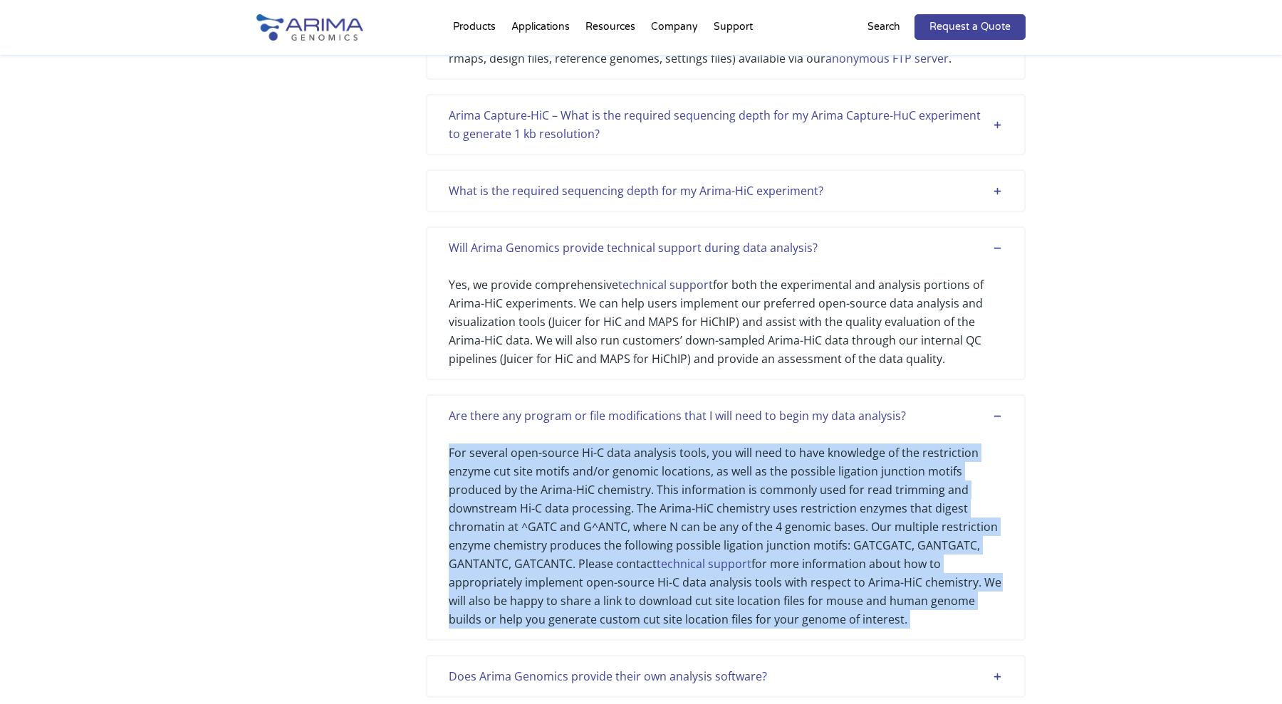
click at [573, 607] on div "For several open-source Hi-C data analysis tools, you will need to have knowled…" at bounding box center [726, 527] width 554 height 204
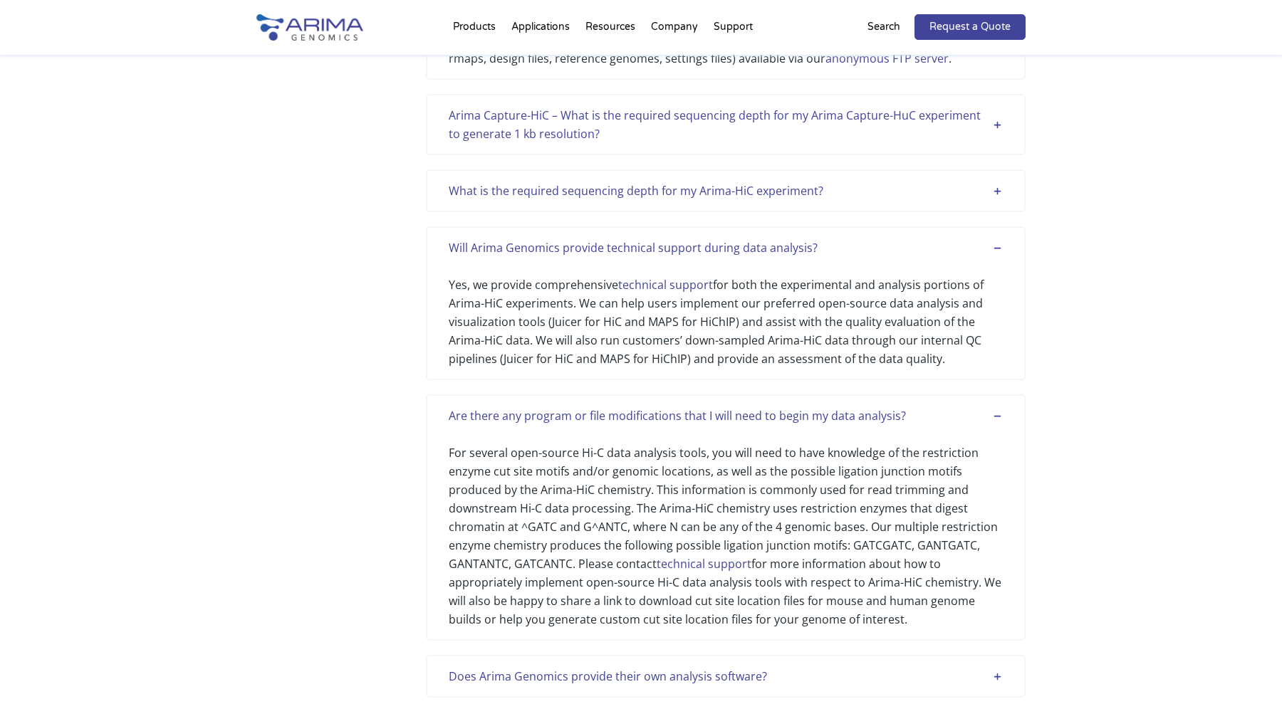
click at [765, 605] on div "For several open-source Hi-C data analysis tools, you will need to have knowled…" at bounding box center [726, 527] width 554 height 204
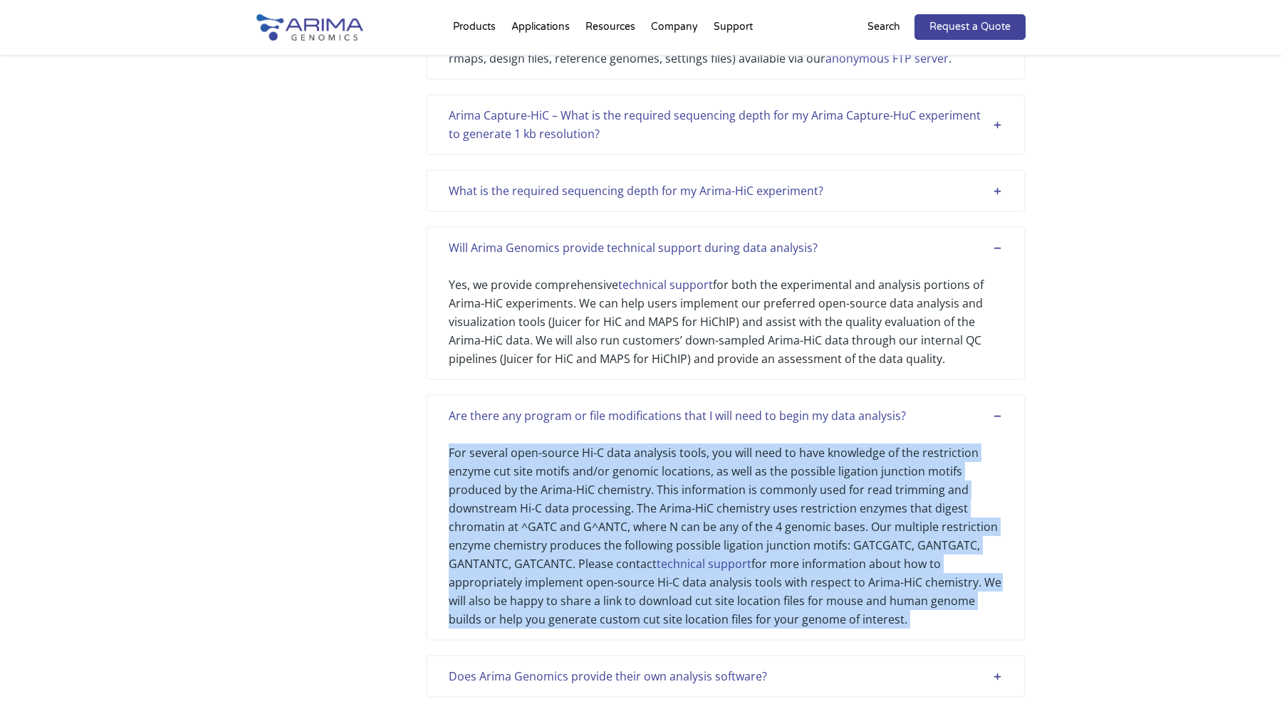
click at [765, 605] on div "For several open-source Hi-C data analysis tools, you will need to have knowled…" at bounding box center [726, 527] width 554 height 204
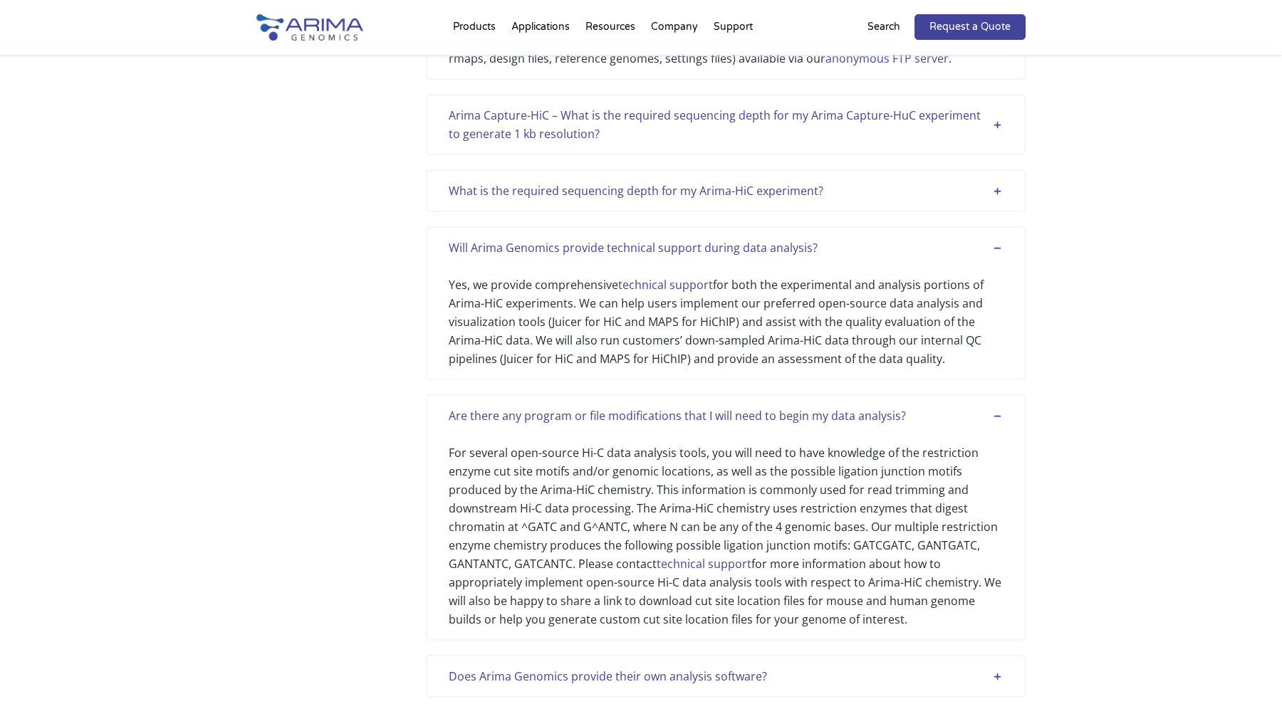
click at [859, 600] on div "For several open-source Hi-C data analysis tools, you will need to have knowled…" at bounding box center [726, 527] width 554 height 204
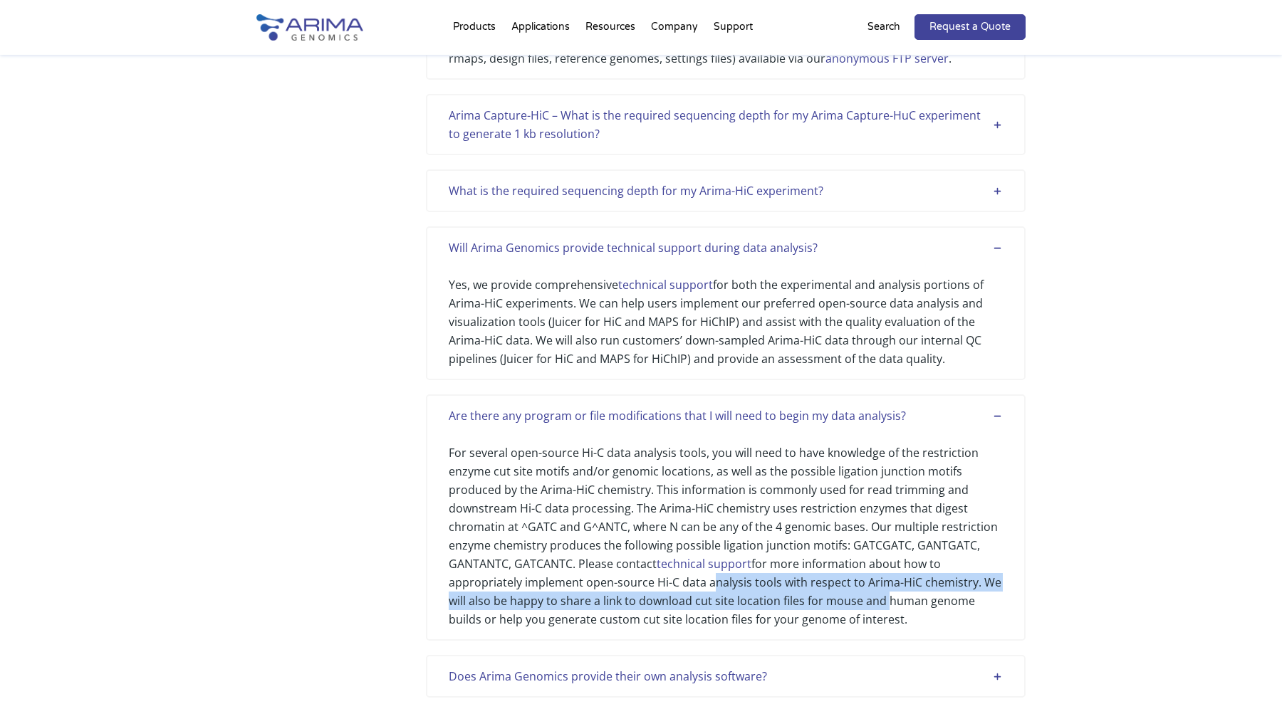
drag, startPoint x: 859, startPoint y: 600, endPoint x: 731, endPoint y: 575, distance: 130.0
click at [731, 575] on div "For several open-source Hi-C data analysis tools, you will need to have knowled…" at bounding box center [726, 527] width 554 height 204
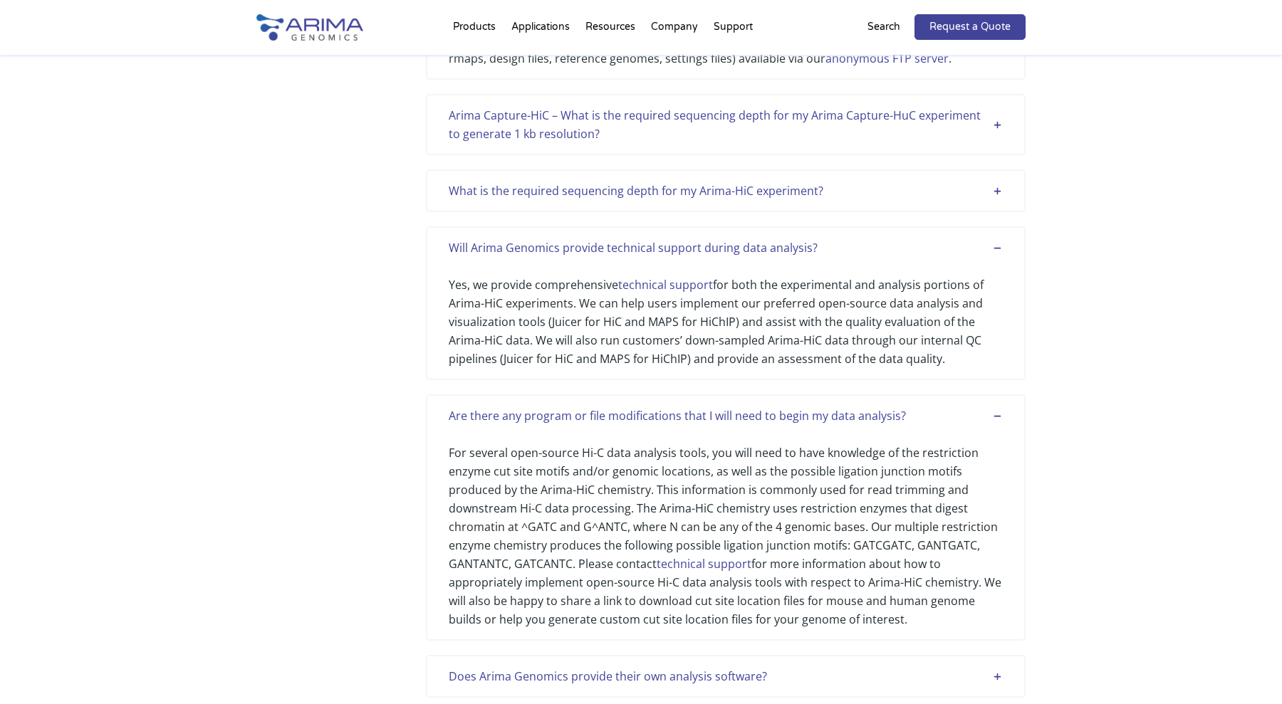
click at [798, 575] on div "For several open-source Hi-C data analysis tools, you will need to have knowled…" at bounding box center [726, 527] width 554 height 204
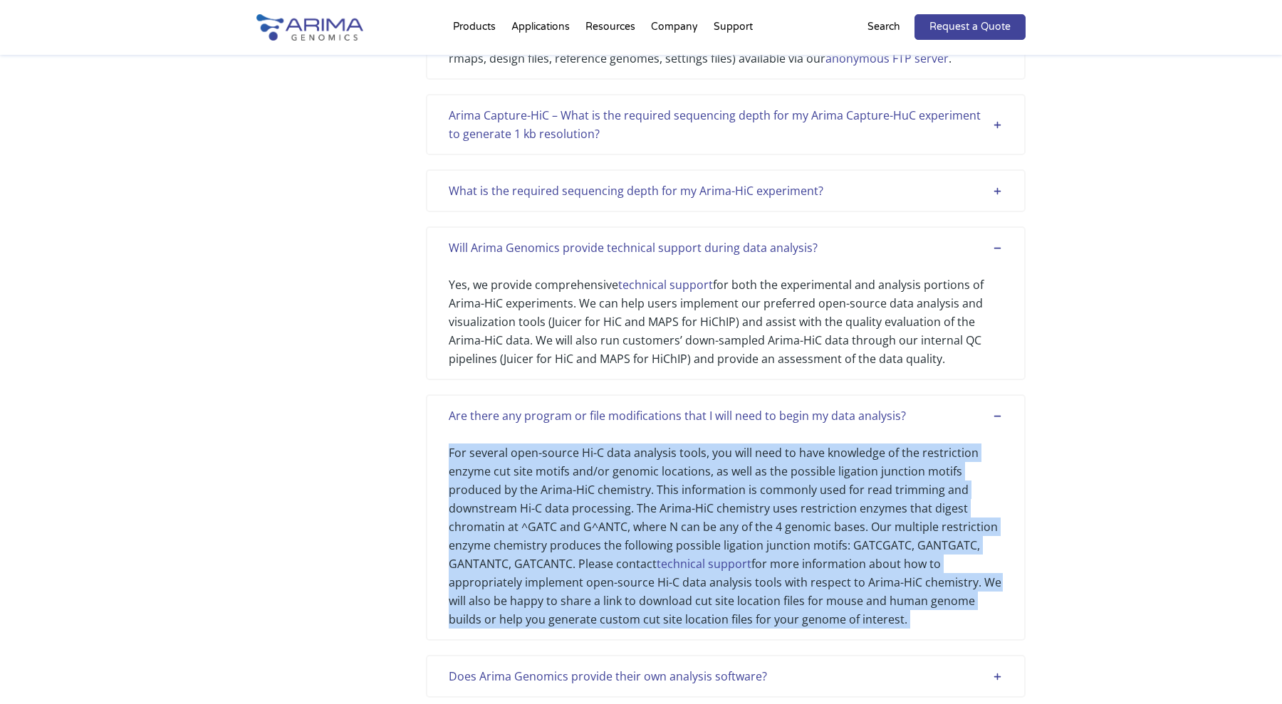
drag, startPoint x: 798, startPoint y: 575, endPoint x: 798, endPoint y: 595, distance: 20.7
click at [798, 595] on div "For several open-source Hi-C data analysis tools, you will need to have knowled…" at bounding box center [726, 527] width 554 height 204
click at [796, 595] on div "For several open-source Hi-C data analysis tools, you will need to have knowled…" at bounding box center [726, 527] width 554 height 204
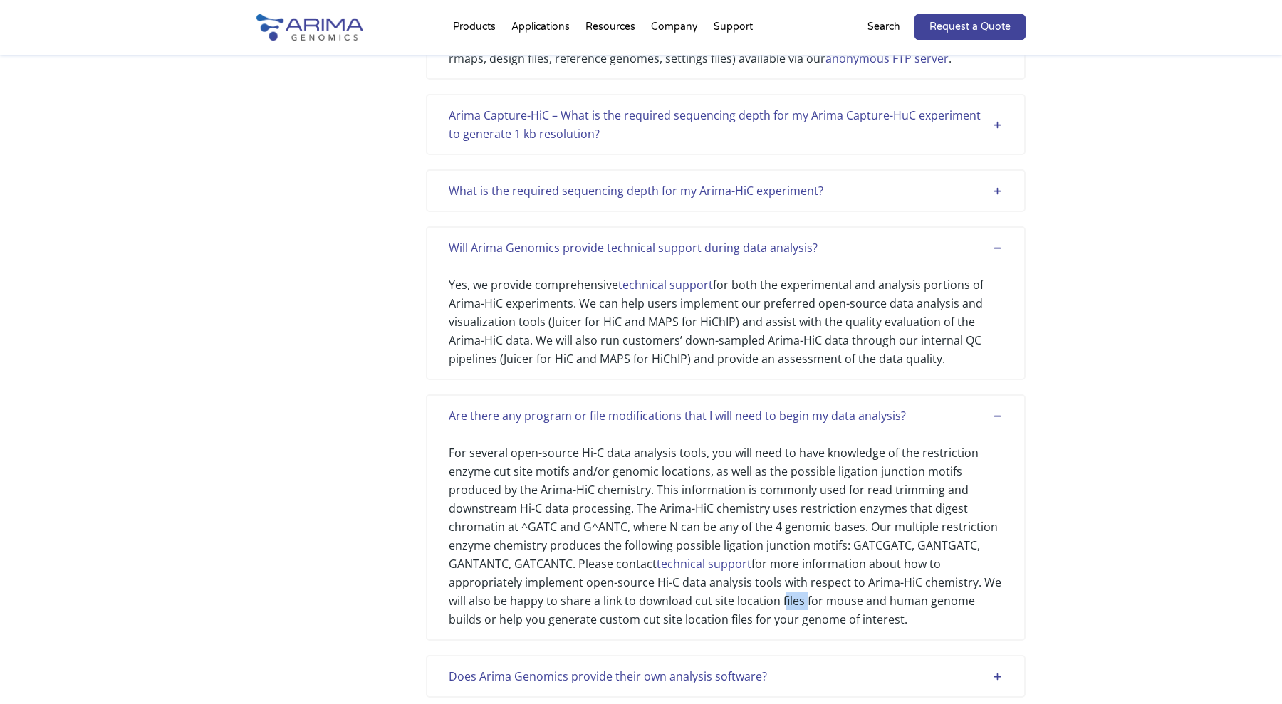
click at [796, 595] on div "For several open-source Hi-C data analysis tools, you will need to have knowled…" at bounding box center [726, 527] width 554 height 204
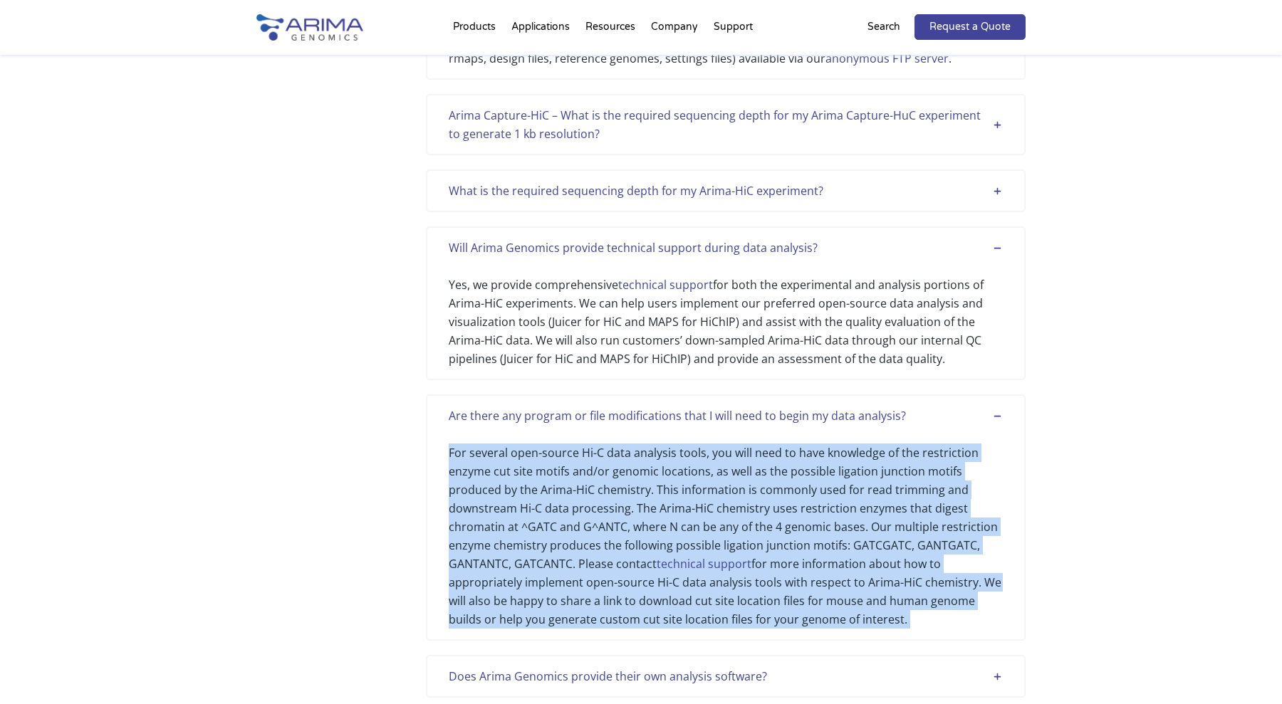
drag, startPoint x: 796, startPoint y: 595, endPoint x: 643, endPoint y: 595, distance: 153.1
click at [643, 595] on div "For several open-source Hi-C data analysis tools, you will need to have knowled…" at bounding box center [726, 527] width 554 height 204
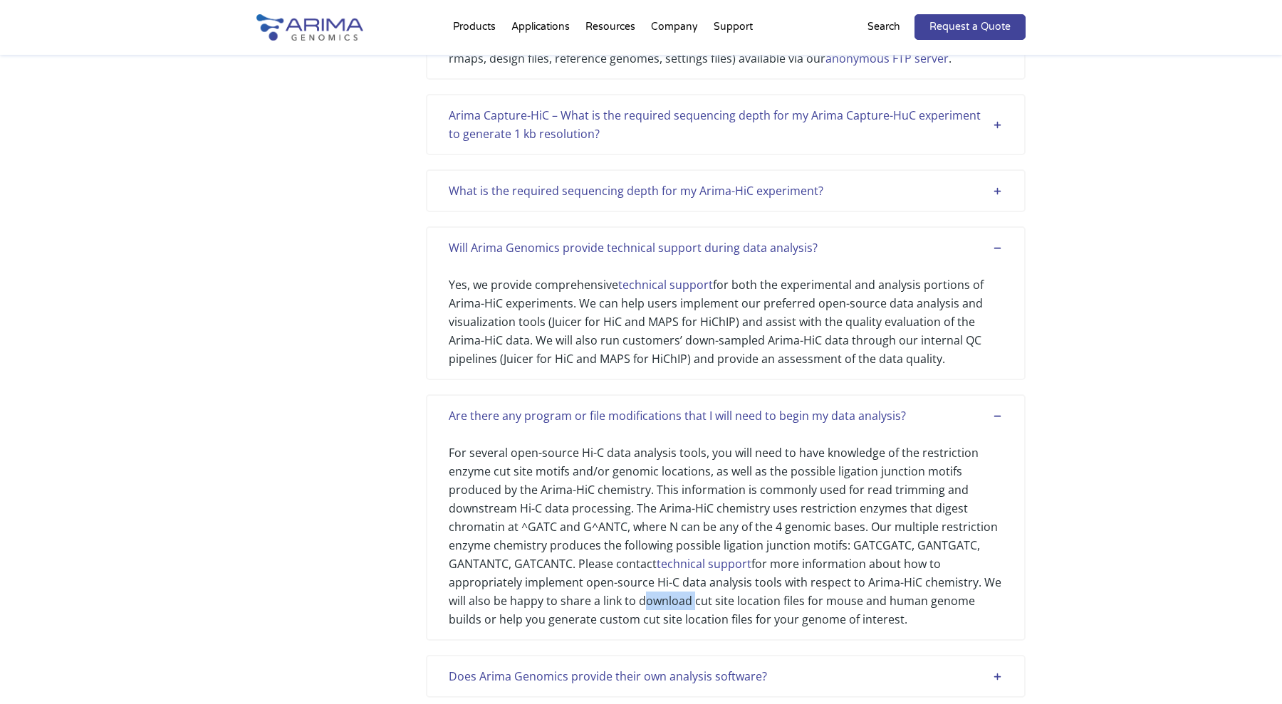
click at [643, 595] on div "For several open-source Hi-C data analysis tools, you will need to have knowled…" at bounding box center [726, 527] width 554 height 204
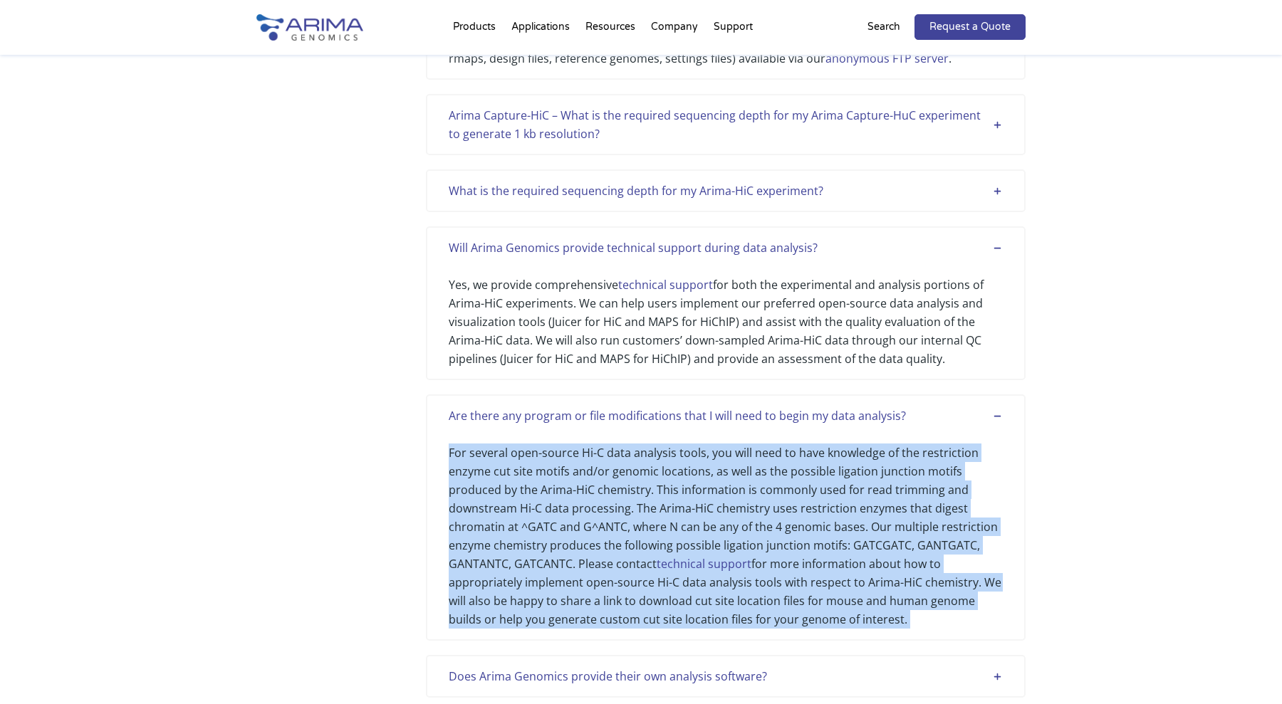
drag, startPoint x: 643, startPoint y: 595, endPoint x: 808, endPoint y: 592, distance: 164.5
click at [808, 592] on div "For several open-source Hi-C data analysis tools, you will need to have knowled…" at bounding box center [726, 527] width 554 height 204
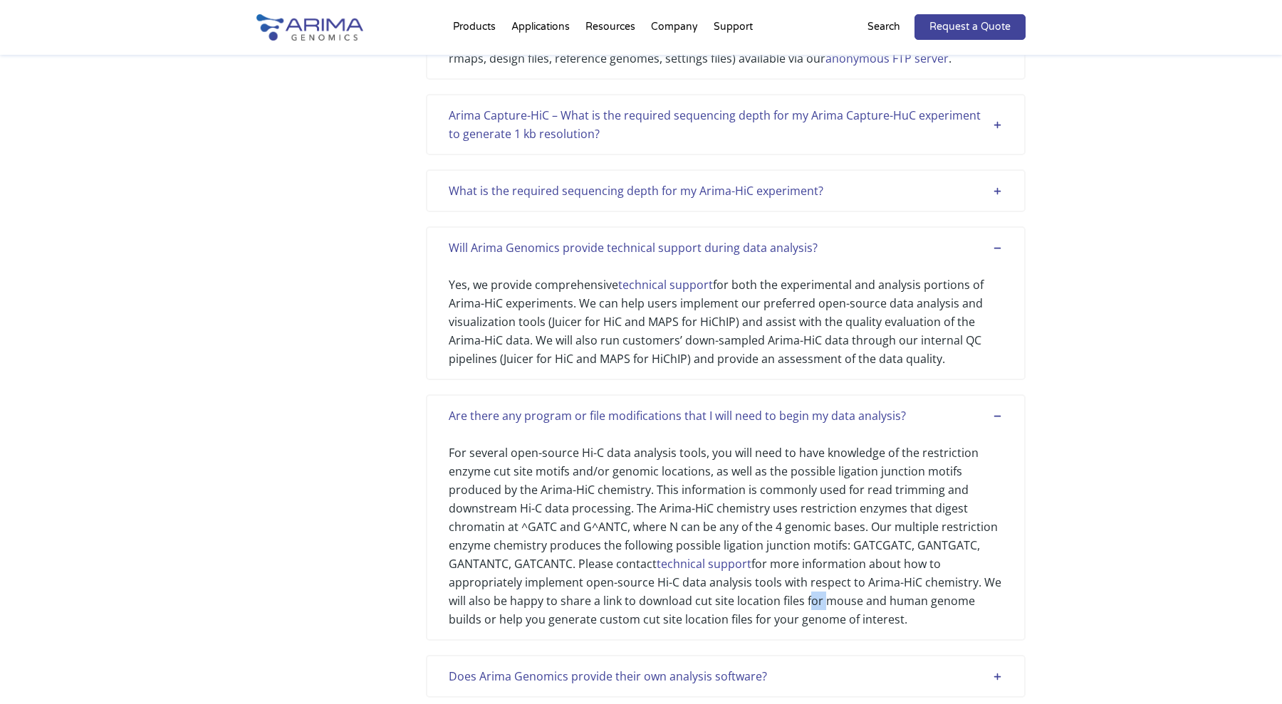
click at [808, 592] on div "For several open-source Hi-C data analysis tools, you will need to have knowled…" at bounding box center [726, 527] width 554 height 204
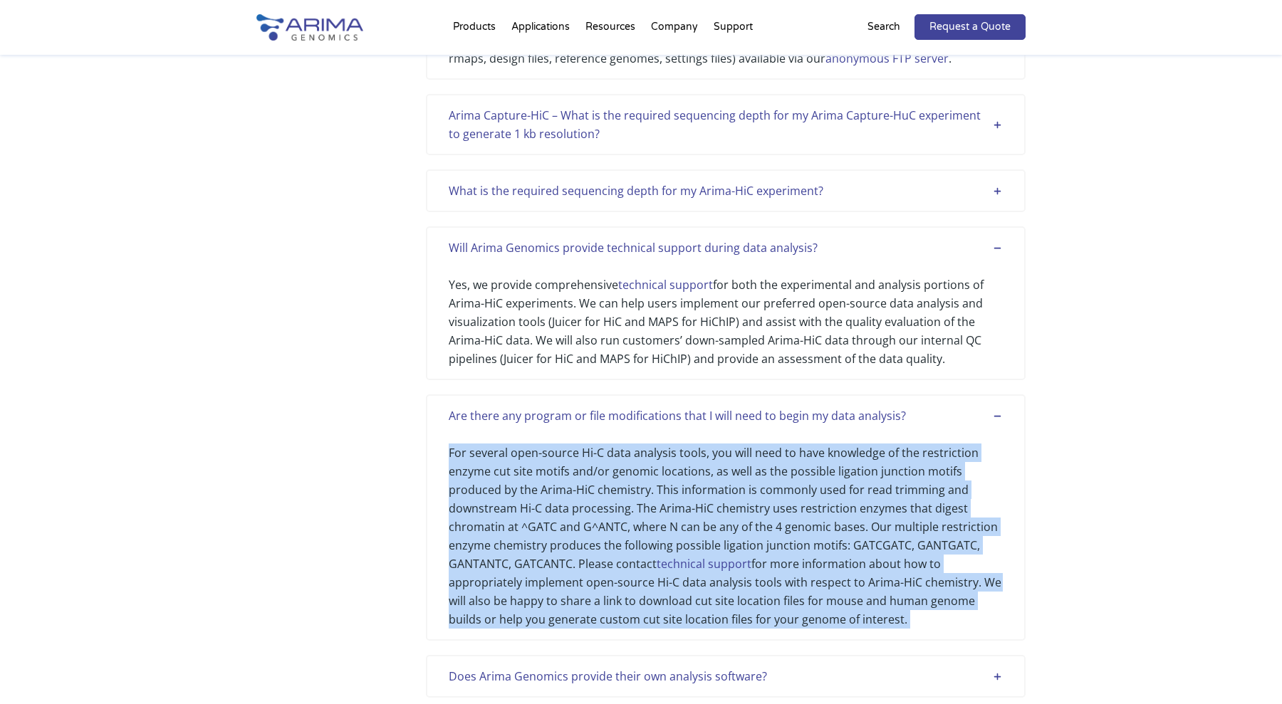
click at [808, 592] on div "For several open-source Hi-C data analysis tools, you will need to have knowled…" at bounding box center [726, 527] width 554 height 204
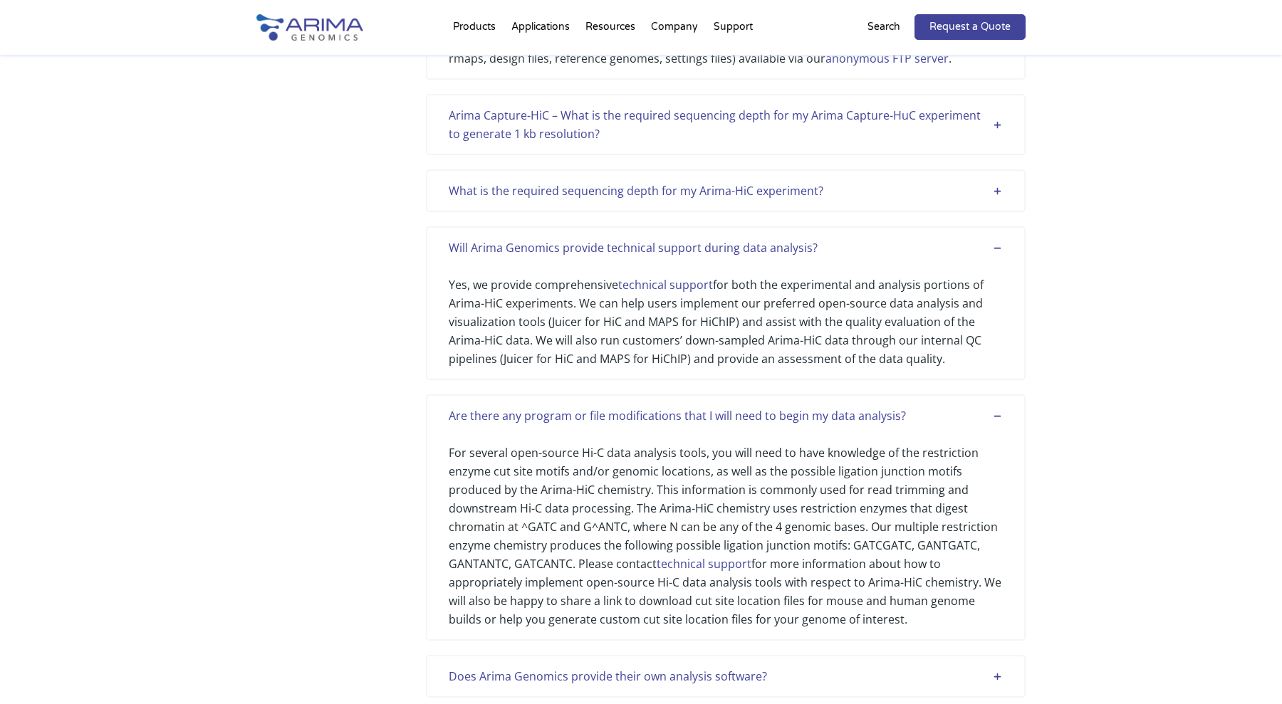
click at [878, 592] on div "For several open-source Hi-C data analysis tools, you will need to have knowled…" at bounding box center [726, 527] width 554 height 204
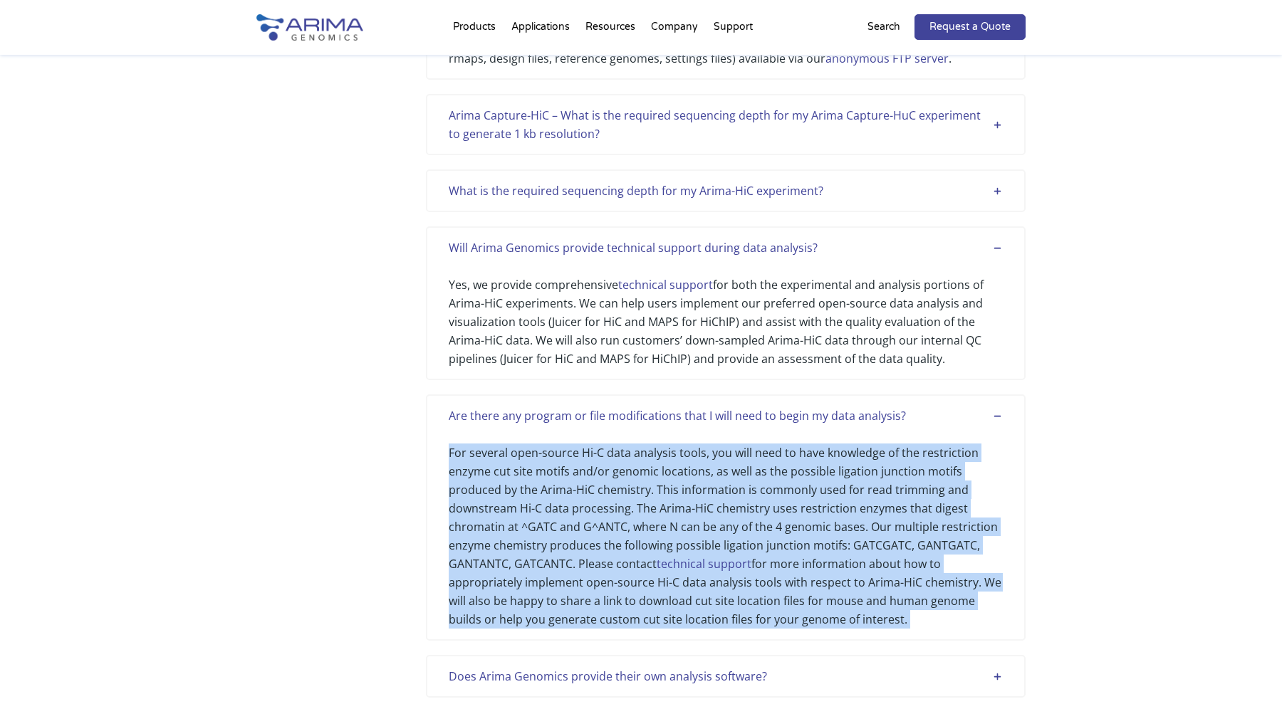
click at [878, 592] on div "For several open-source Hi-C data analysis tools, you will need to have knowled…" at bounding box center [726, 527] width 554 height 204
click at [589, 528] on div "For several open-source Hi-C data analysis tools, you will need to have knowled…" at bounding box center [726, 527] width 554 height 204
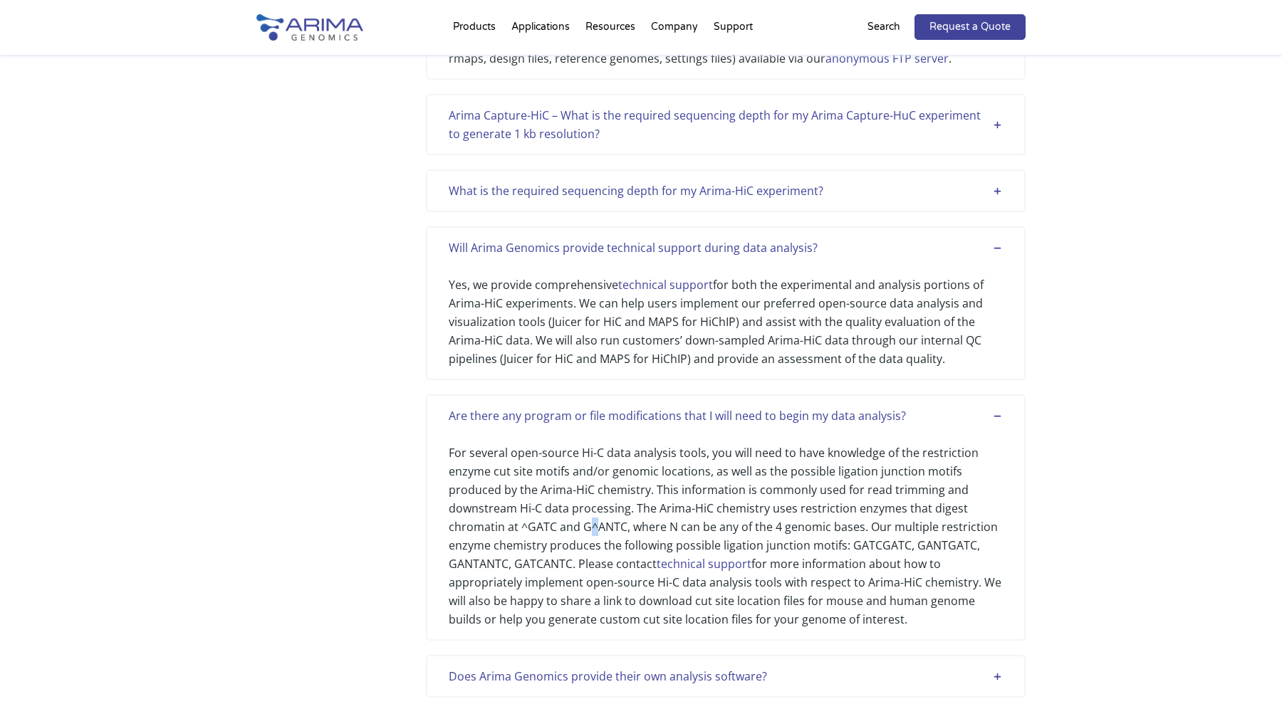
click at [589, 528] on div "For several open-source Hi-C data analysis tools, you will need to have knowled…" at bounding box center [726, 527] width 554 height 204
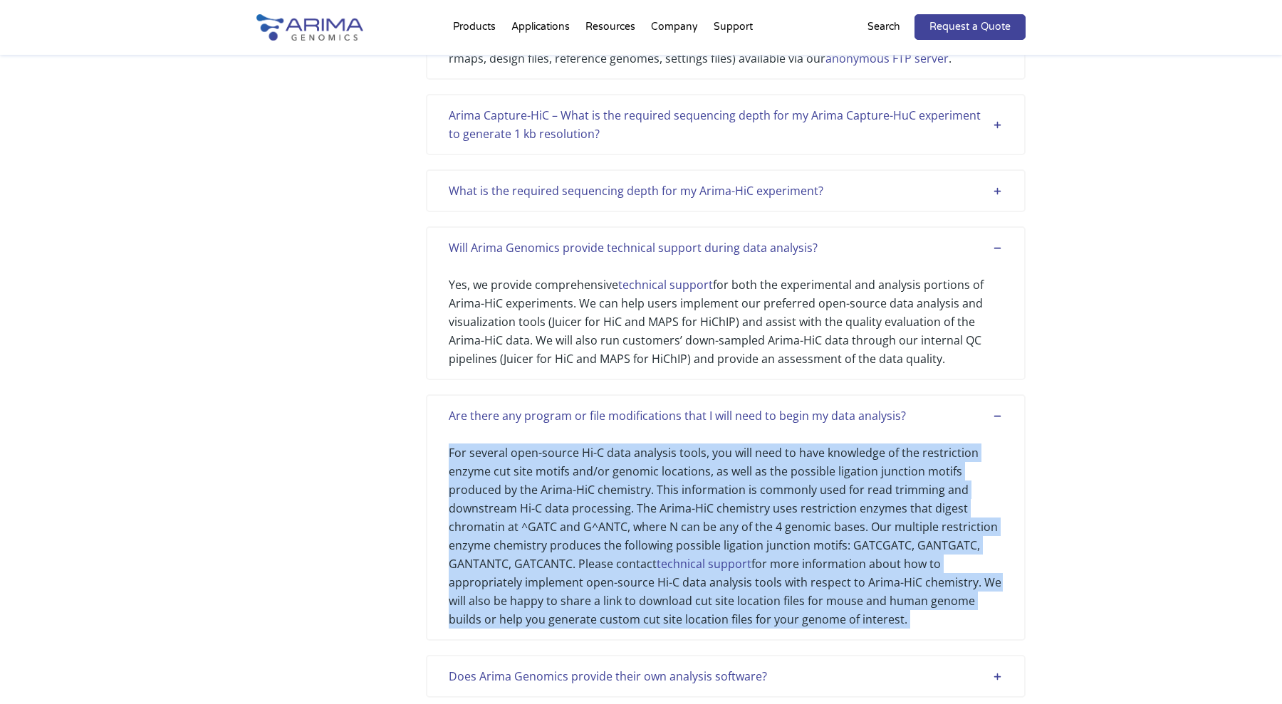
click at [589, 528] on div "For several open-source Hi-C data analysis tools, you will need to have knowled…" at bounding box center [726, 527] width 554 height 204
click at [592, 521] on div "For several open-source Hi-C data analysis tools, you will need to have knowled…" at bounding box center [726, 527] width 554 height 204
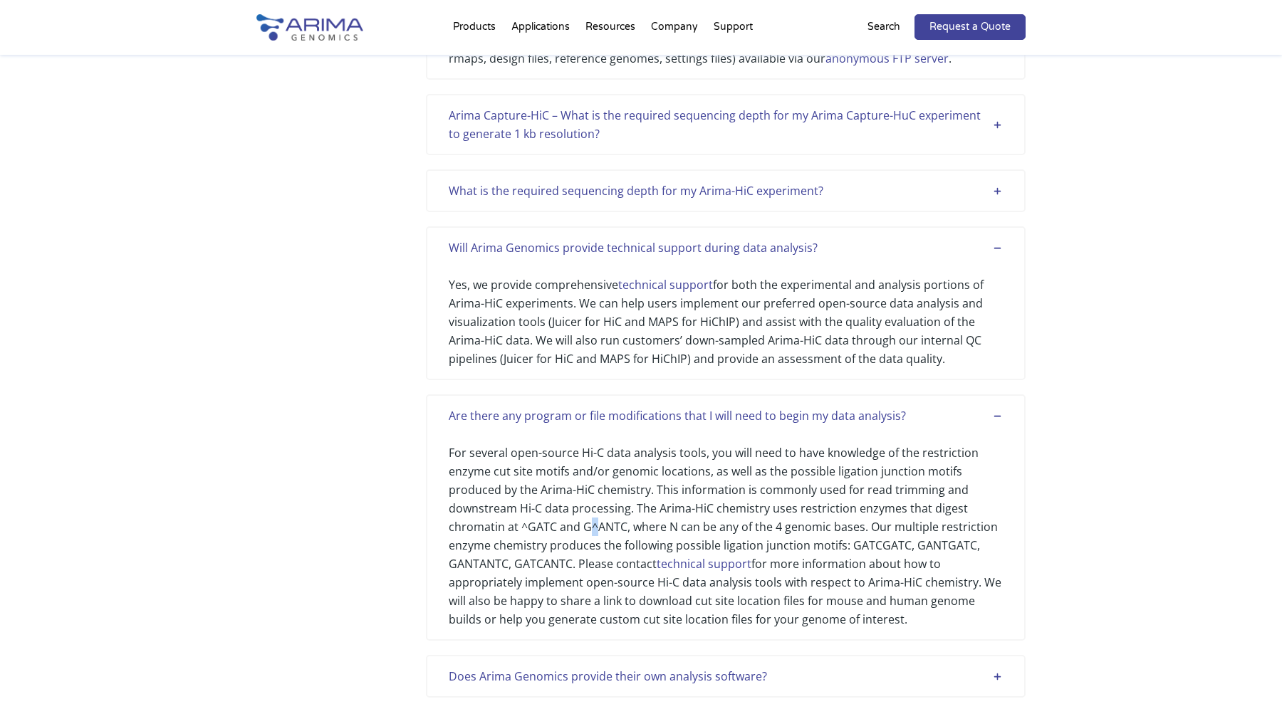
click at [592, 521] on div "For several open-source Hi-C data analysis tools, you will need to have knowled…" at bounding box center [726, 527] width 554 height 204
click at [611, 530] on div "For several open-source Hi-C data analysis tools, you will need to have knowled…" at bounding box center [726, 527] width 554 height 204
drag, startPoint x: 611, startPoint y: 530, endPoint x: 526, endPoint y: 531, distance: 84.7
click at [526, 531] on div "For several open-source Hi-C data analysis tools, you will need to have knowled…" at bounding box center [726, 527] width 554 height 204
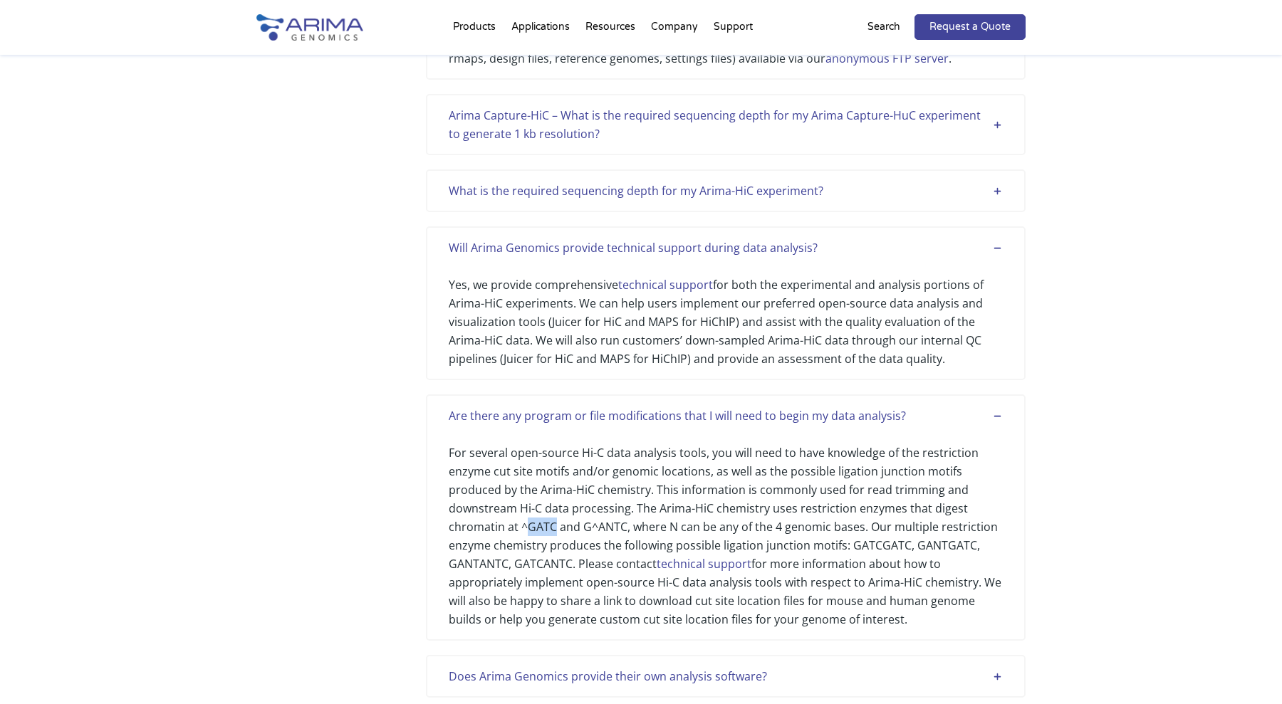
click at [526, 531] on div "For several open-source Hi-C data analysis tools, you will need to have knowled…" at bounding box center [726, 527] width 554 height 204
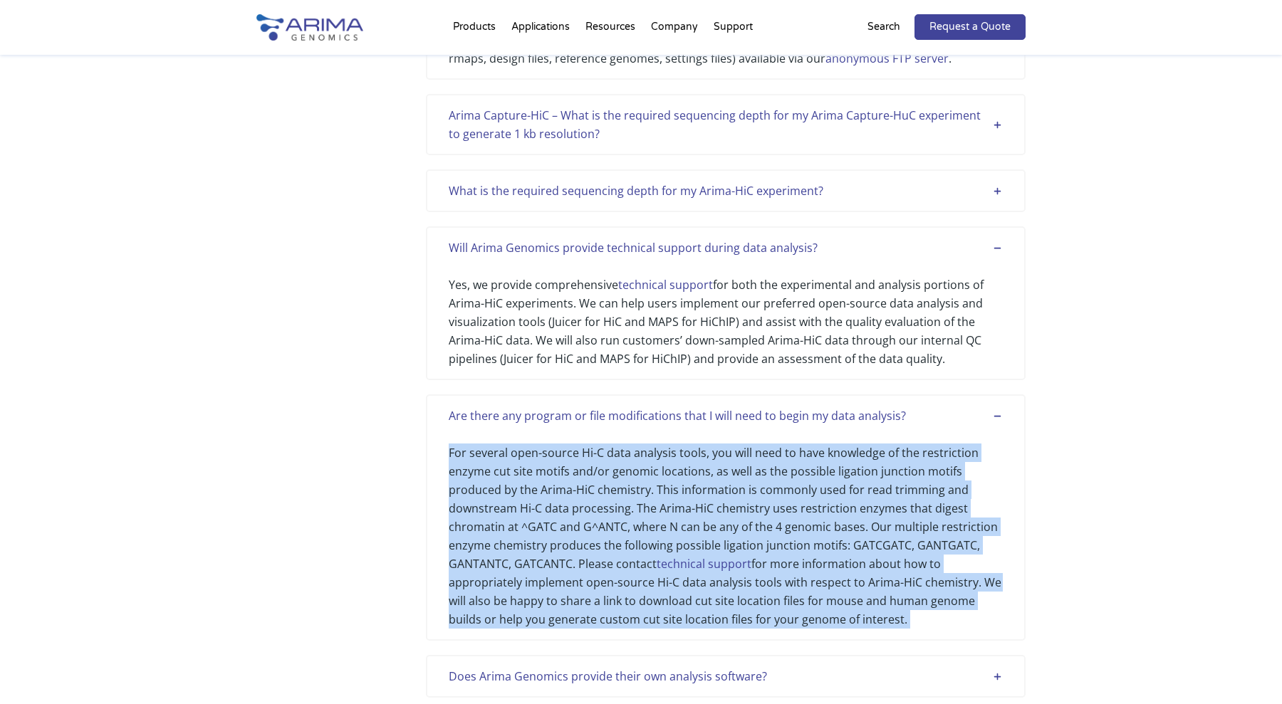
click at [526, 531] on div "For several open-source Hi-C data analysis tools, you will need to have knowled…" at bounding box center [726, 527] width 554 height 204
click at [519, 531] on div "For several open-source Hi-C data analysis tools, you will need to have knowled…" at bounding box center [726, 527] width 554 height 204
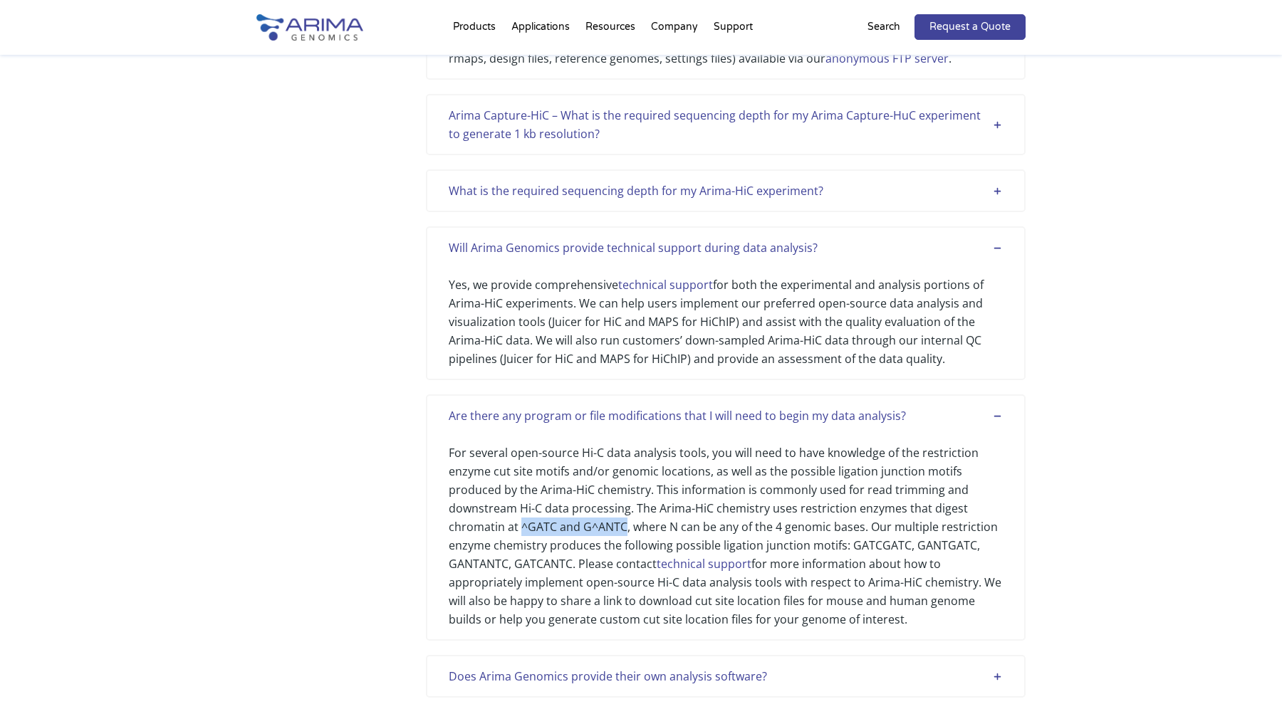
drag, startPoint x: 521, startPoint y: 528, endPoint x: 623, endPoint y: 528, distance: 102.5
click at [623, 528] on div "For several open-source Hi-C data analysis tools, you will need to have knowled…" at bounding box center [726, 527] width 554 height 204
copy div "^GATC and G^ANTC"
